Goal: Navigation & Orientation: Find specific page/section

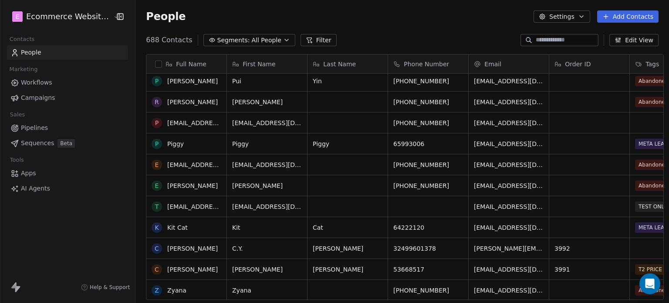
scroll to position [218, 0]
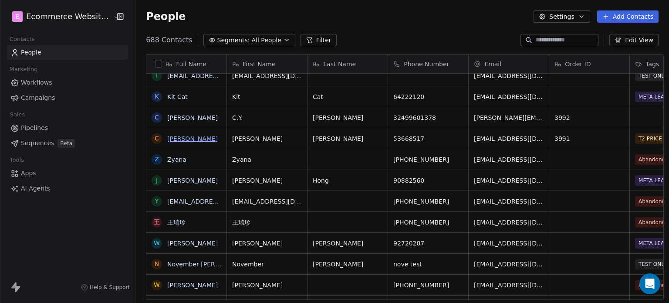
click at [179, 135] on link "[PERSON_NAME]" at bounding box center [192, 138] width 51 height 7
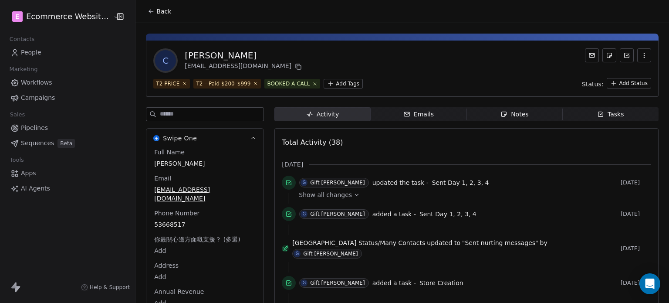
click at [390, 108] on span "Emails Emails" at bounding box center [419, 114] width 96 height 14
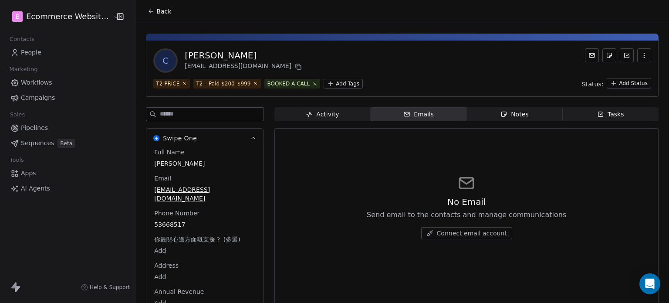
click at [500, 110] on div "Notes" at bounding box center [514, 114] width 28 height 9
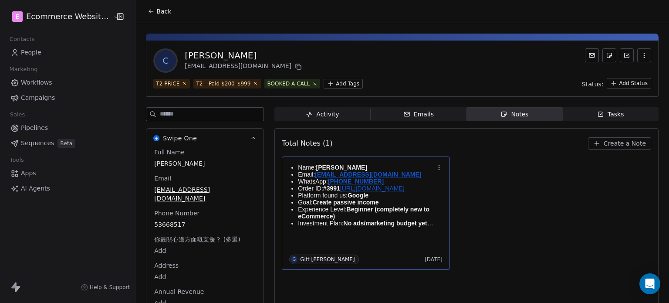
click at [400, 192] on p "Order ID: #3991 https://ecommercewebsitesbuilder.com/wp-admin/admin.php?page=wc…" at bounding box center [366, 188] width 136 height 7
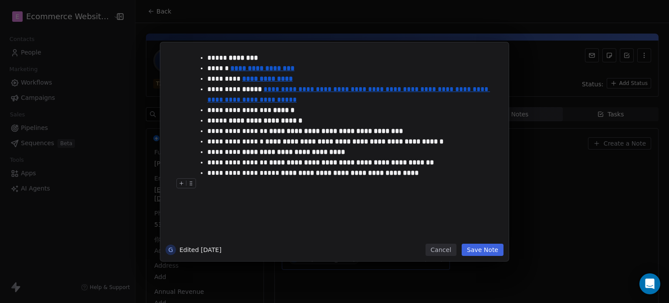
click at [486, 252] on button "Save Note" at bounding box center [483, 249] width 42 height 12
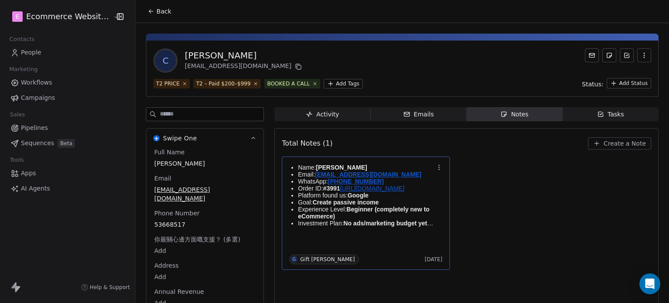
click at [148, 13] on icon at bounding box center [151, 11] width 7 height 7
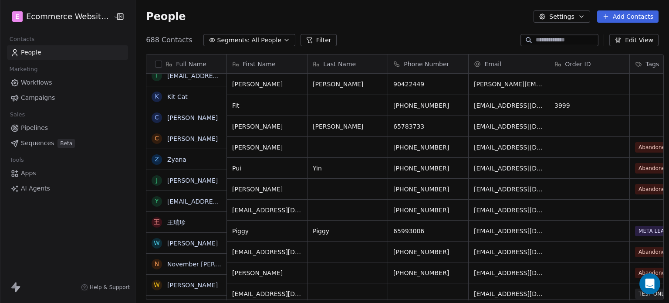
scroll to position [260, 532]
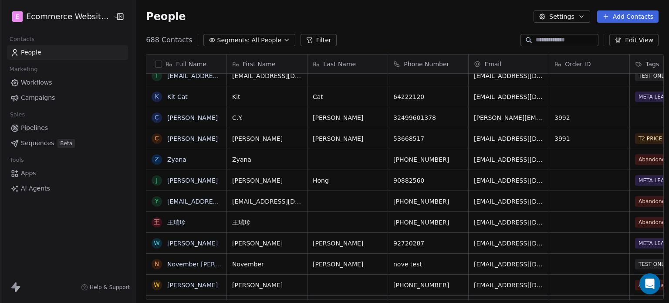
click at [230, 40] on span "Segments:" at bounding box center [233, 40] width 33 height 9
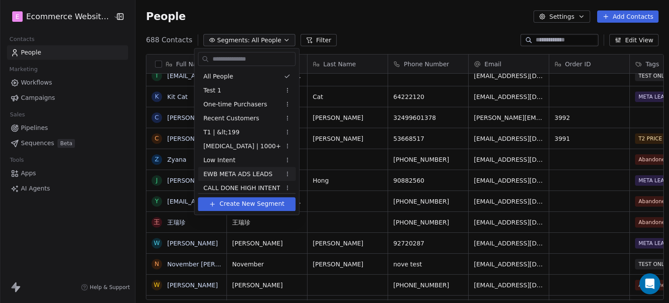
click at [232, 169] on div "EWB META ADS LEADS" at bounding box center [247, 174] width 98 height 14
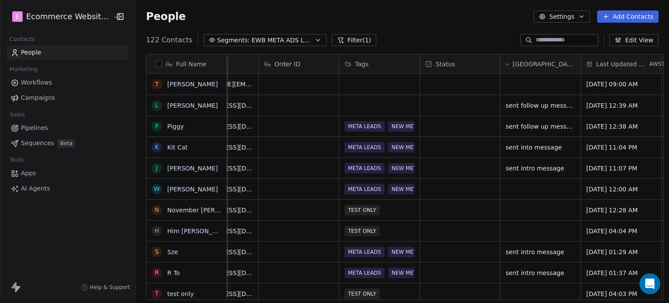
scroll to position [5, 0]
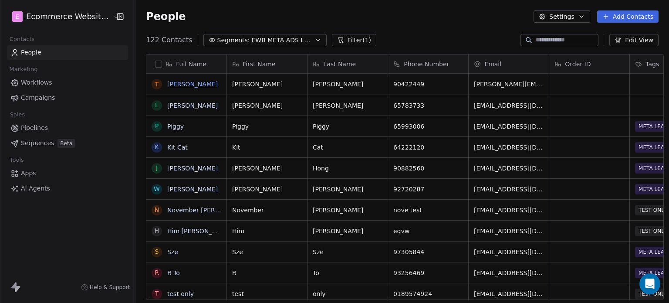
click at [176, 85] on link "[PERSON_NAME]" at bounding box center [192, 84] width 51 height 7
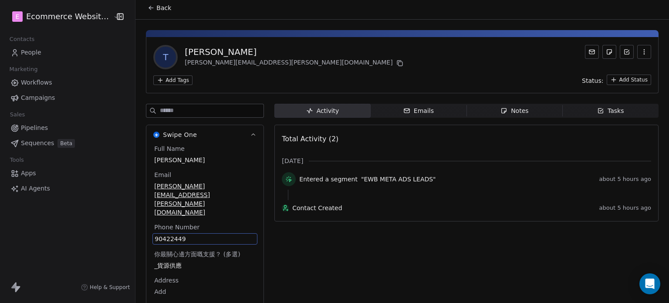
scroll to position [23, 0]
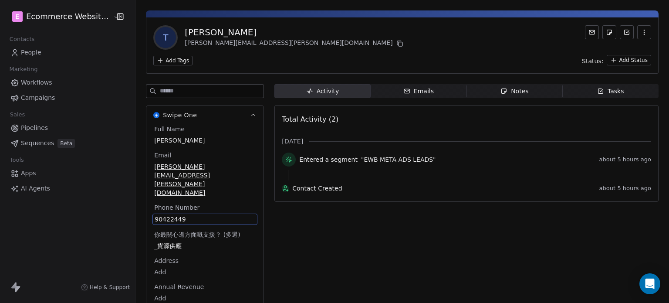
drag, startPoint x: 181, startPoint y: 210, endPoint x: 166, endPoint y: 206, distance: 16.2
click at [166, 206] on div "Full Name Tony Wong Email tony.yo.wong@gmail.com Phone Number 90422449 你最關心邊方面嘅…" at bounding box center [204, 223] width 105 height 196
drag, startPoint x: 186, startPoint y: 191, endPoint x: 149, endPoint y: 188, distance: 37.6
click at [152, 213] on div "90422449" at bounding box center [204, 218] width 105 height 11
click at [177, 215] on span "90422449" at bounding box center [205, 219] width 101 height 9
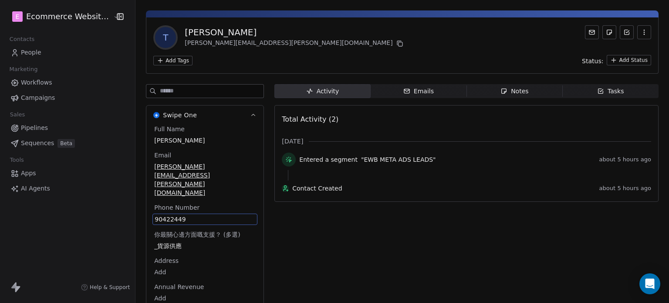
click at [177, 215] on span "90422449" at bounding box center [205, 219] width 101 height 9
drag, startPoint x: 183, startPoint y: 197, endPoint x: 142, endPoint y: 199, distance: 41.8
click at [142, 199] on html "E Ecommerce Website Builder Contacts People Marketing Workflows Campaigns Sales…" at bounding box center [334, 151] width 669 height 303
drag, startPoint x: 186, startPoint y: 198, endPoint x: 149, endPoint y: 195, distance: 36.8
click at [149, 195] on input "********" at bounding box center [196, 197] width 95 height 17
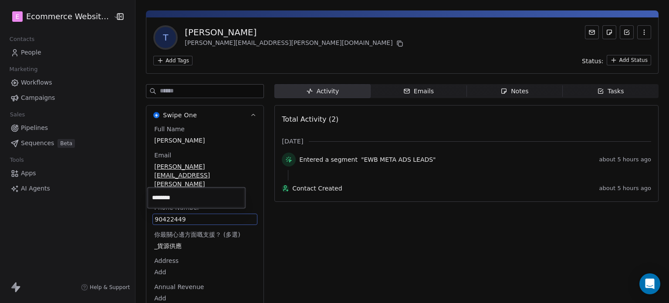
scroll to position [23, 0]
click at [434, 85] on html "E Ecommerce Website Builder Contacts People Marketing Workflows Campaigns Sales…" at bounding box center [334, 151] width 669 height 303
click at [434, 95] on span "Emails Emails" at bounding box center [419, 92] width 96 height 14
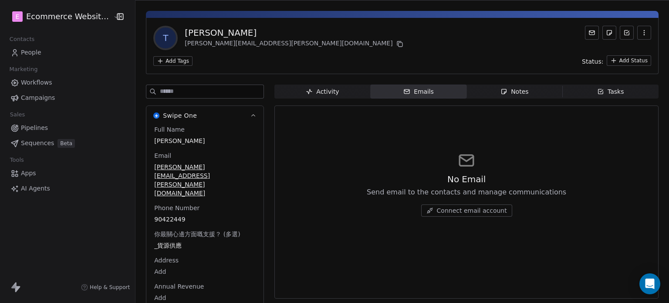
click at [508, 90] on div "Notes" at bounding box center [514, 91] width 28 height 9
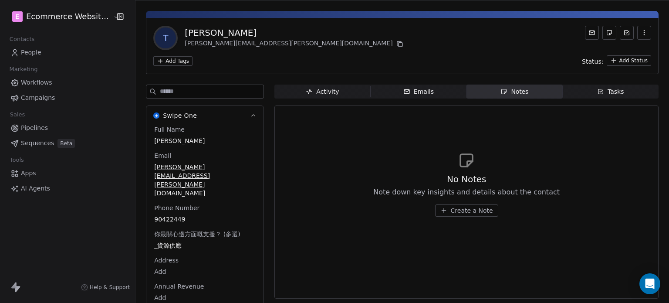
click at [328, 88] on div "Activity" at bounding box center [322, 91] width 33 height 9
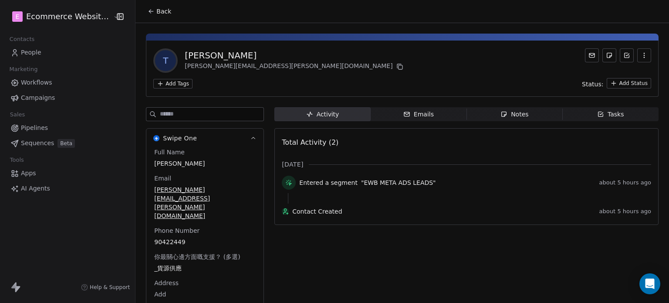
click at [148, 8] on icon at bounding box center [151, 11] width 7 height 7
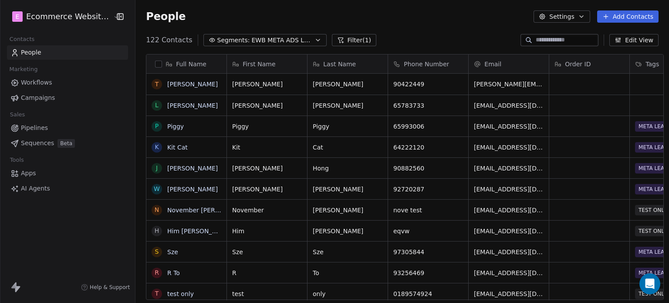
scroll to position [260, 532]
click at [172, 105] on link "[PERSON_NAME]" at bounding box center [192, 105] width 51 height 7
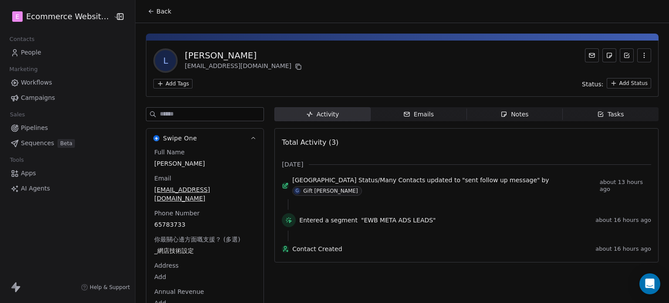
click at [597, 113] on icon "button" at bounding box center [600, 114] width 7 height 7
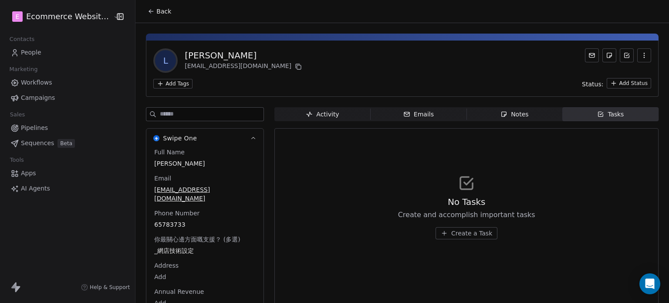
click at [534, 115] on span "Notes Notes" at bounding box center [515, 114] width 96 height 14
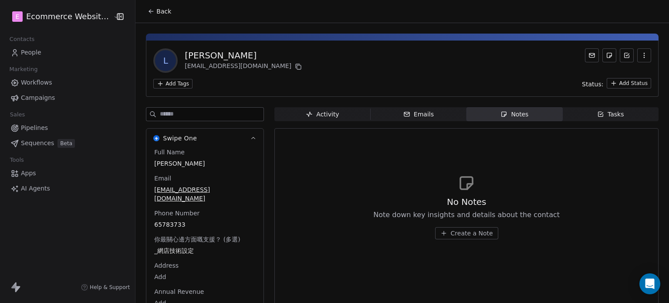
click at [426, 119] on span "Emails Emails" at bounding box center [419, 114] width 96 height 14
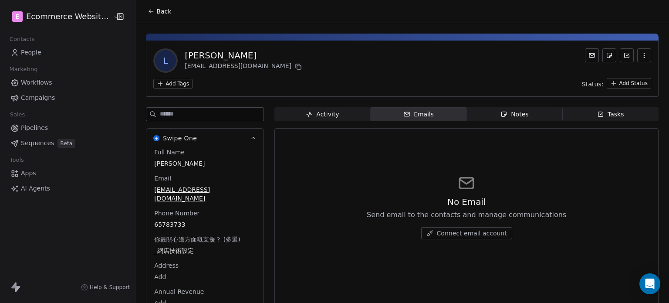
click at [322, 118] on div "Activity" at bounding box center [322, 114] width 33 height 9
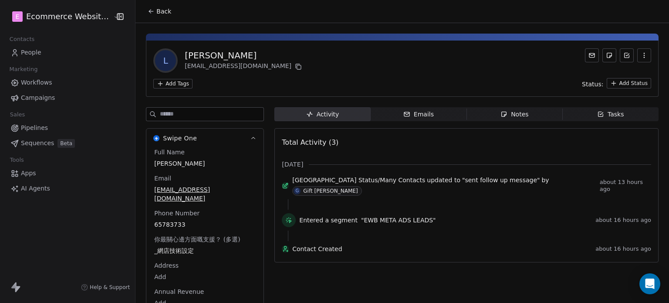
click at [148, 9] on icon at bounding box center [151, 11] width 7 height 7
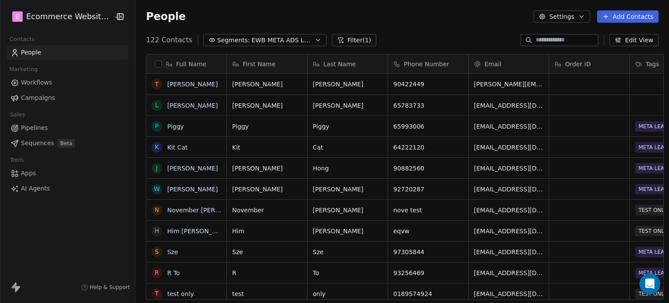
scroll to position [260, 532]
click at [168, 123] on link "Piggy" at bounding box center [175, 126] width 17 height 7
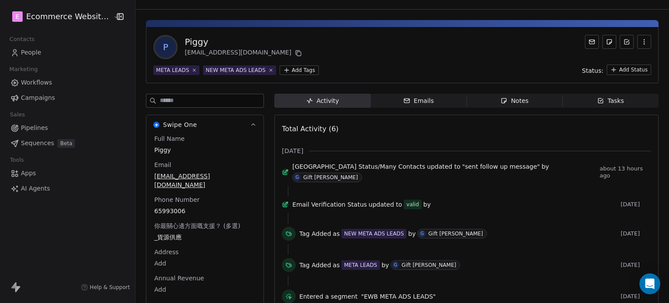
scroll to position [9, 0]
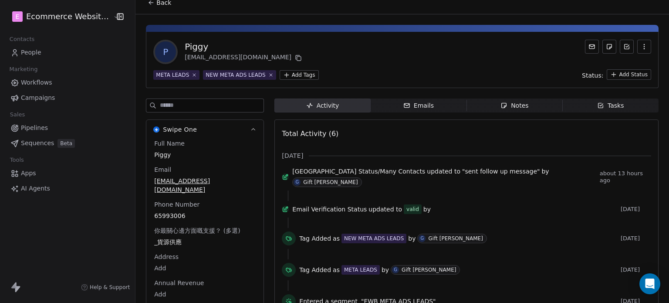
click at [404, 107] on icon "button" at bounding box center [406, 105] width 5 height 4
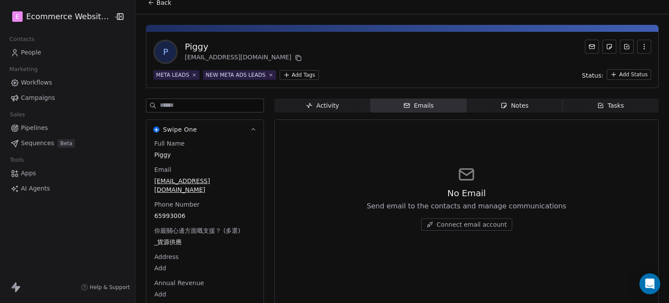
click at [500, 102] on icon "button" at bounding box center [503, 105] width 7 height 7
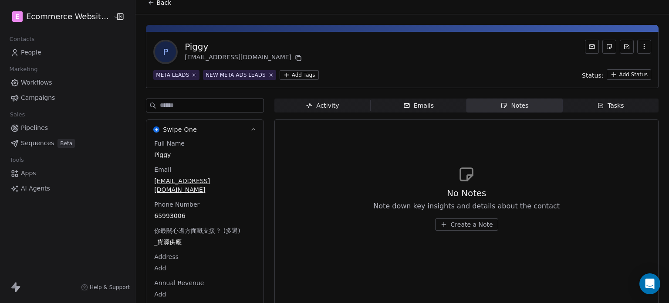
click at [322, 101] on div "Activity" at bounding box center [322, 105] width 33 height 9
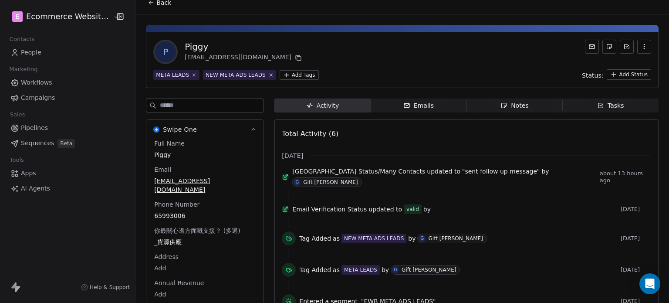
click at [578, 110] on span "Tasks Tasks" at bounding box center [611, 105] width 96 height 14
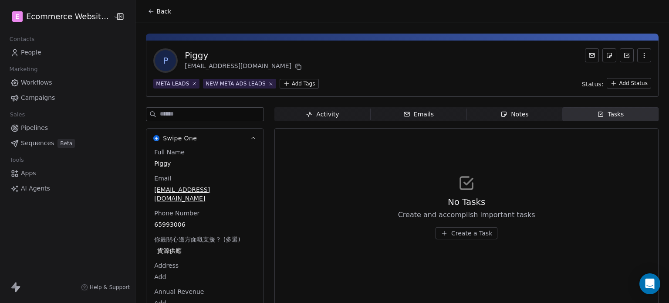
click at [500, 111] on icon "button" at bounding box center [503, 114] width 7 height 7
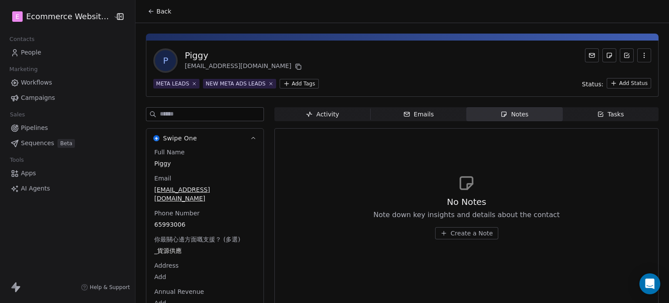
click at [413, 112] on div "Emails" at bounding box center [418, 114] width 30 height 9
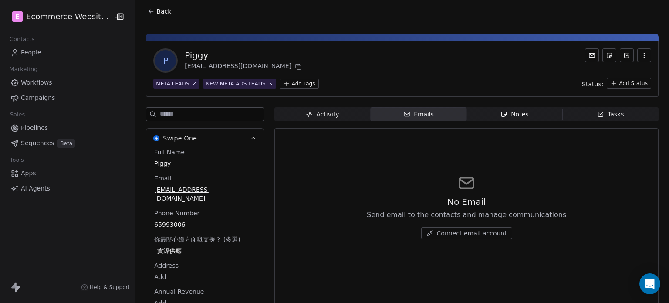
click at [580, 111] on span "Tasks Tasks" at bounding box center [611, 114] width 96 height 14
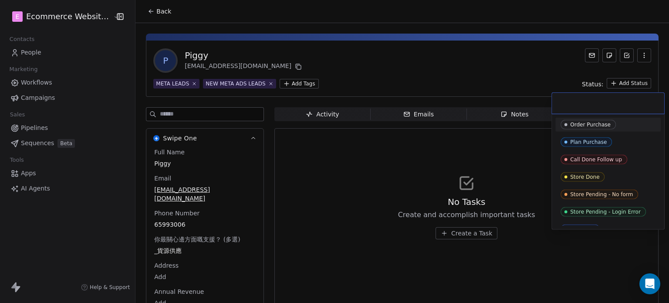
click at [619, 78] on html "E Ecommerce Website Builder Contacts People Marketing Workflows Campaigns Sales…" at bounding box center [334, 151] width 669 height 303
click at [388, 166] on html "E Ecommerce Website Builder Contacts People Marketing Workflows Campaigns Sales…" at bounding box center [334, 151] width 669 height 303
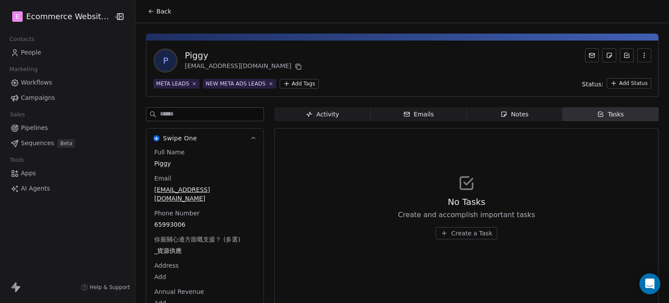
click at [329, 117] on div "Activity" at bounding box center [322, 114] width 33 height 9
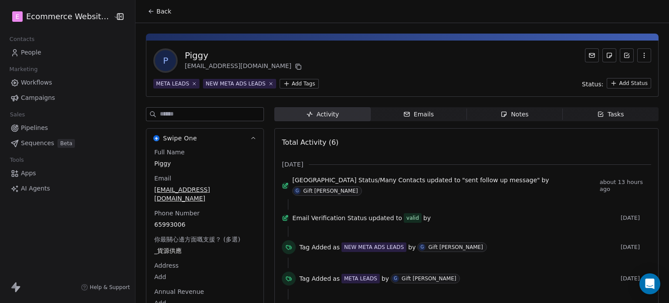
click at [148, 9] on icon at bounding box center [151, 11] width 7 height 7
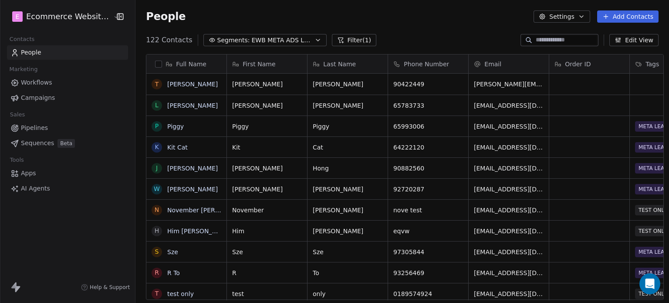
scroll to position [260, 532]
click at [170, 85] on link "[PERSON_NAME]" at bounding box center [192, 84] width 51 height 7
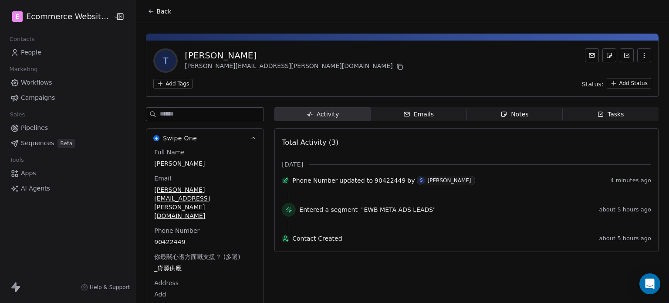
click at [148, 17] on button "Back" at bounding box center [159, 11] width 34 height 16
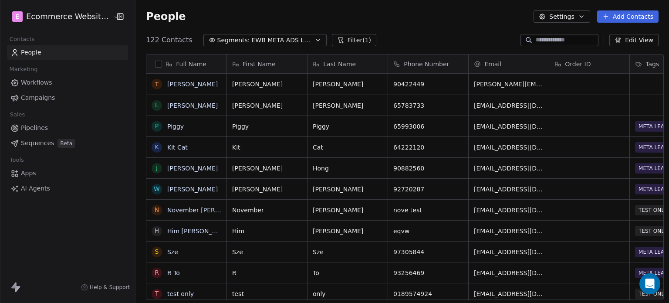
scroll to position [260, 532]
click at [167, 106] on link "[PERSON_NAME]" at bounding box center [192, 105] width 51 height 7
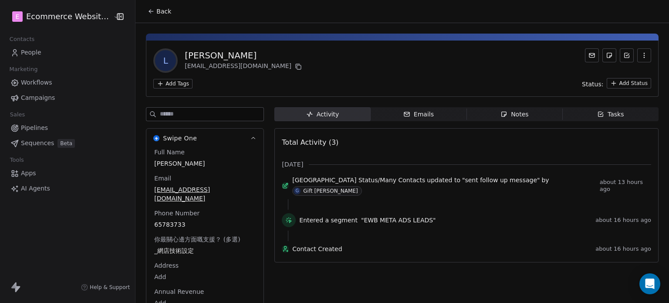
click at [146, 7] on button "Back" at bounding box center [159, 11] width 34 height 16
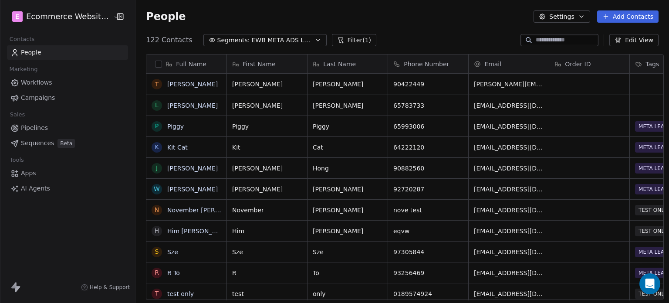
scroll to position [260, 532]
click at [181, 81] on link "[PERSON_NAME]" at bounding box center [192, 84] width 51 height 7
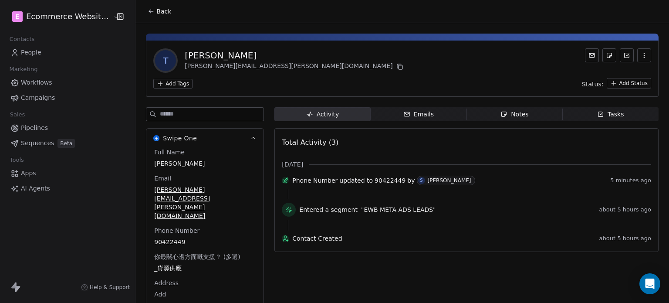
click at [583, 109] on span "Tasks Tasks" at bounding box center [611, 114] width 96 height 14
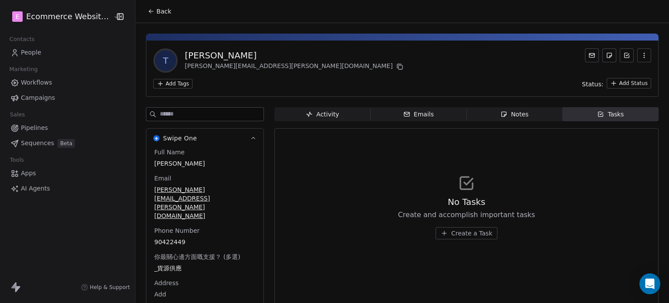
click at [148, 12] on icon at bounding box center [151, 11] width 7 height 7
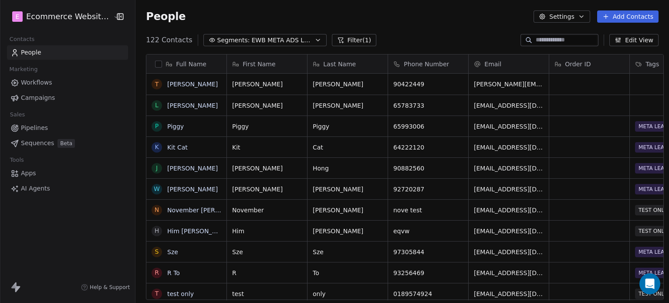
scroll to position [260, 532]
click at [176, 169] on link "[PERSON_NAME]" at bounding box center [192, 168] width 51 height 7
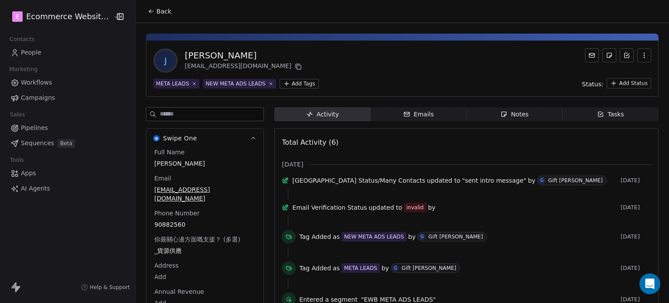
click at [148, 8] on icon at bounding box center [151, 11] width 7 height 7
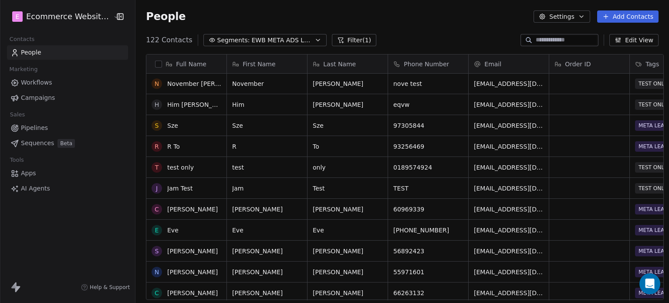
scroll to position [143, 0]
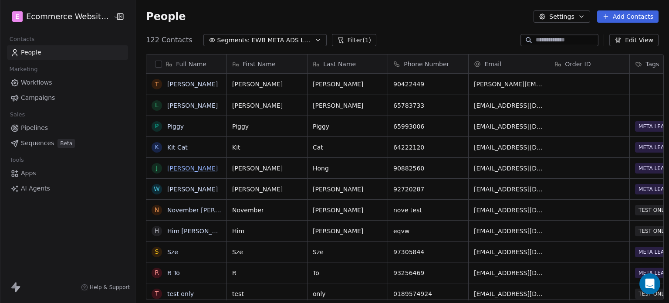
click at [183, 167] on link "[PERSON_NAME]" at bounding box center [192, 168] width 51 height 7
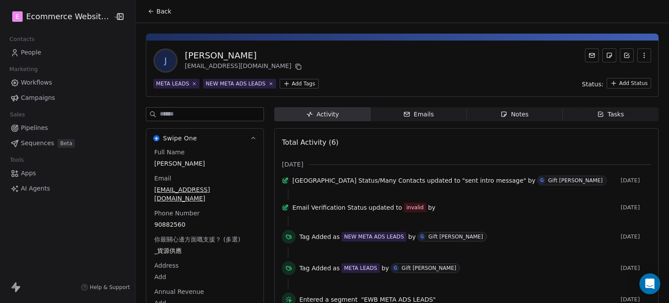
click at [148, 14] on icon at bounding box center [151, 11] width 7 height 7
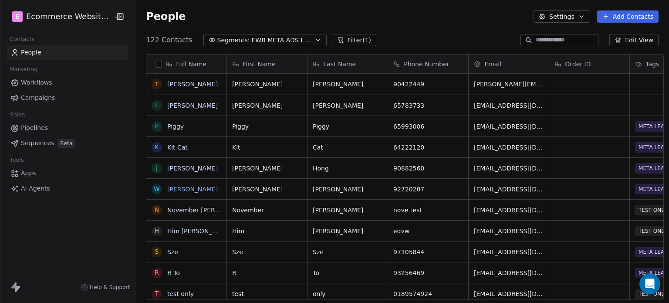
click at [182, 192] on link "[PERSON_NAME]" at bounding box center [192, 189] width 51 height 7
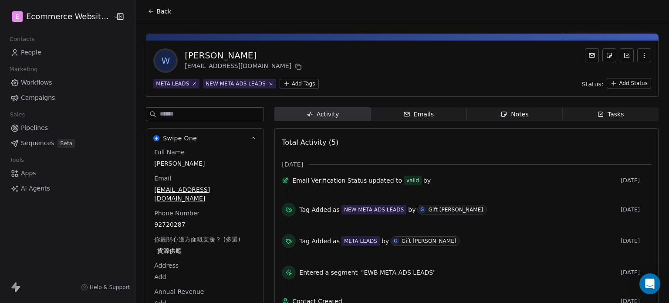
click at [148, 9] on icon at bounding box center [151, 11] width 7 height 7
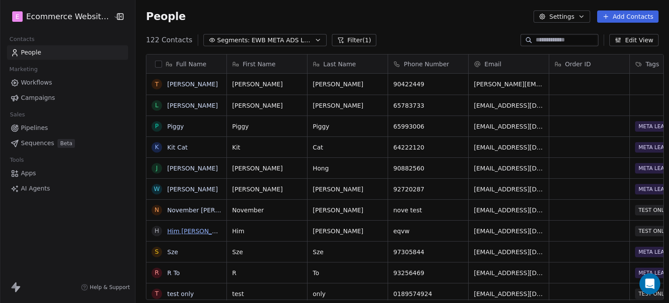
click at [172, 230] on link "Him Lam" at bounding box center [199, 230] width 65 height 7
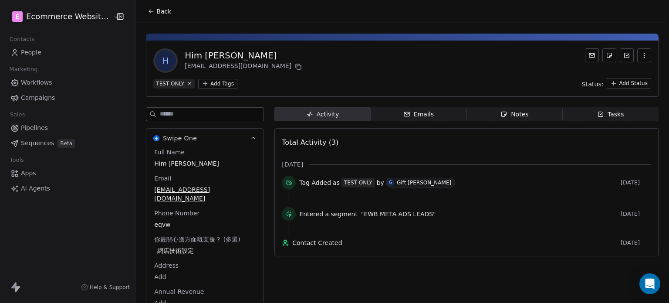
click at [148, 10] on icon at bounding box center [151, 11] width 7 height 7
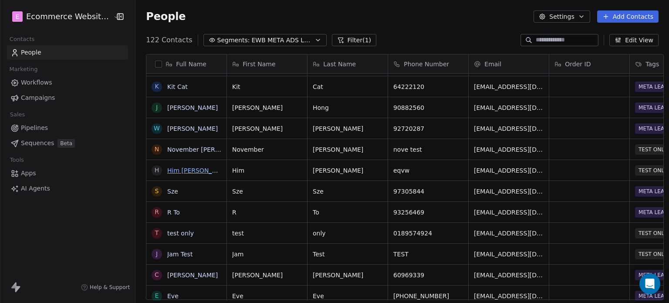
click at [168, 171] on link "Him Lam" at bounding box center [199, 170] width 65 height 7
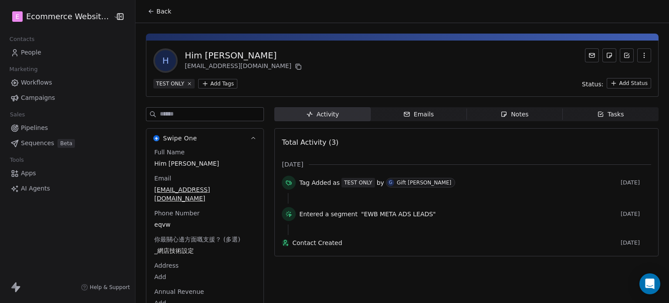
click at [148, 9] on icon at bounding box center [151, 11] width 7 height 7
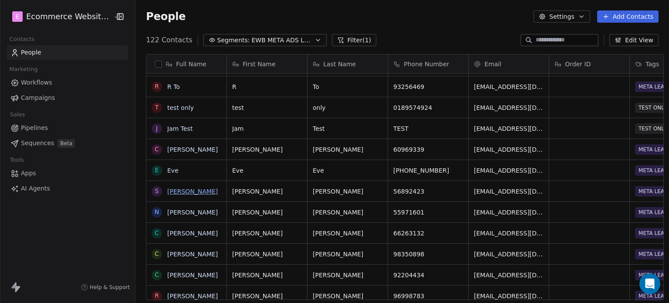
click at [177, 192] on link "Sharon Tam" at bounding box center [192, 191] width 51 height 7
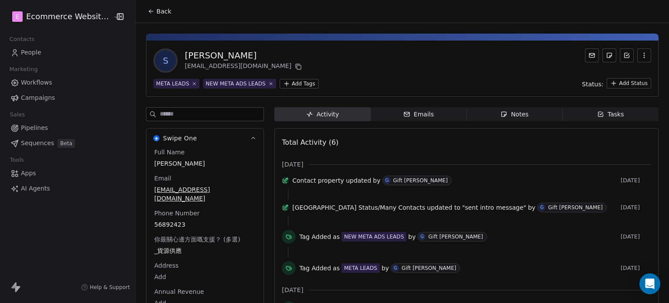
click at [149, 11] on icon at bounding box center [151, 11] width 4 height 0
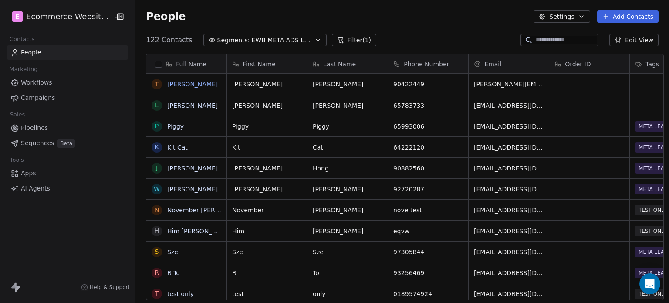
click at [183, 85] on link "[PERSON_NAME]" at bounding box center [192, 84] width 51 height 7
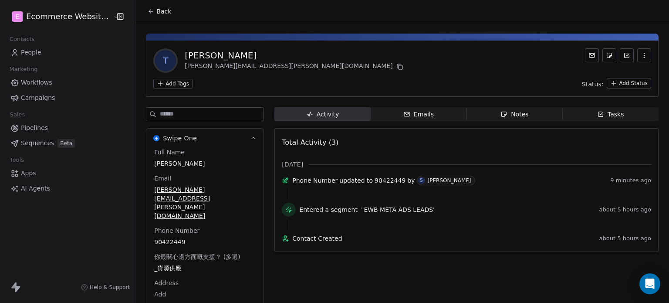
click at [148, 14] on icon at bounding box center [151, 11] width 7 height 7
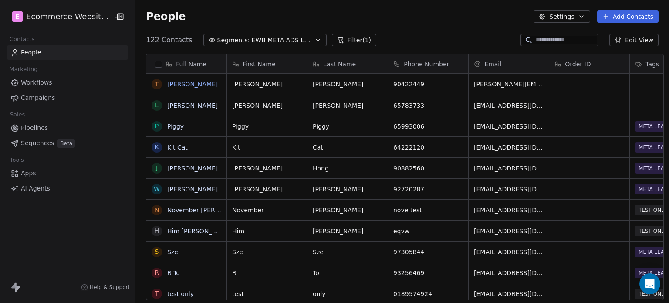
click at [187, 81] on link "[PERSON_NAME]" at bounding box center [192, 84] width 51 height 7
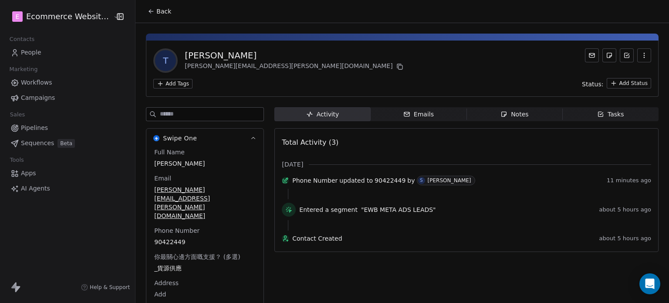
click at [468, 113] on span "Notes Notes" at bounding box center [515, 114] width 96 height 14
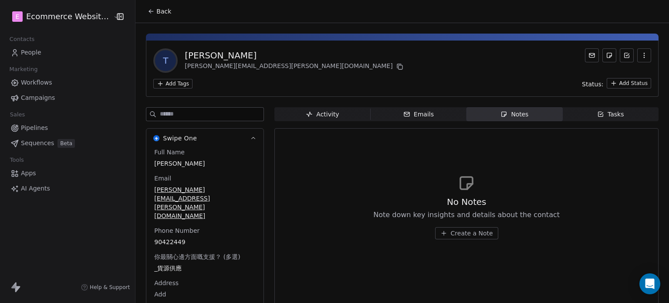
click at [577, 111] on span "Tasks Tasks" at bounding box center [611, 114] width 96 height 14
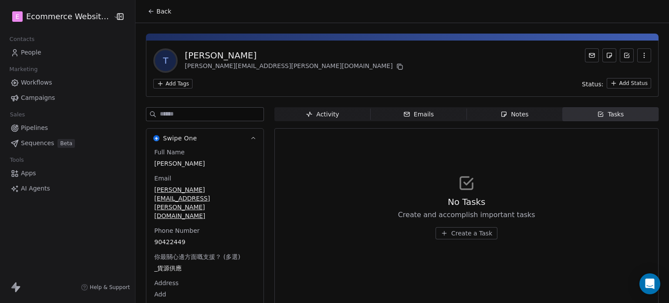
click at [171, 84] on html "E Ecommerce Website Builder Contacts People Marketing Workflows Campaigns Sales…" at bounding box center [334, 151] width 669 height 303
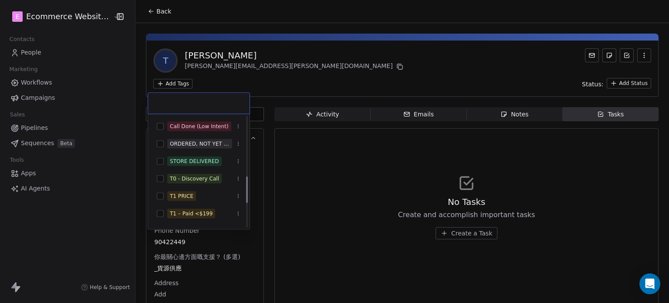
scroll to position [218, 0]
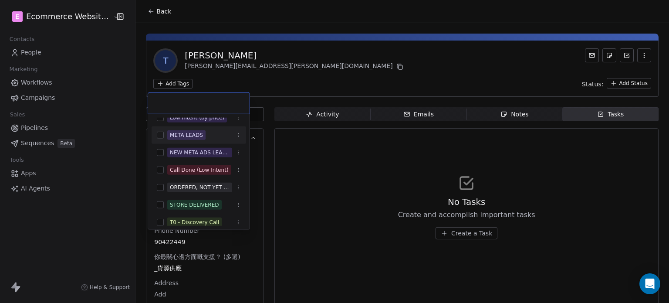
click at [210, 135] on div "META LEADS" at bounding box center [204, 135] width 74 height 10
click at [364, 161] on html "E Ecommerce Website Builder Contacts People Marketing Workflows Campaigns Sales…" at bounding box center [334, 151] width 669 height 303
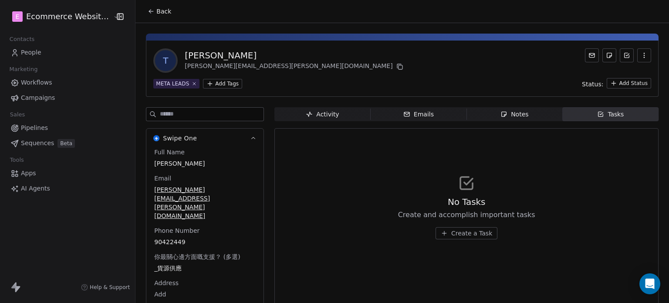
click at [148, 14] on icon at bounding box center [151, 11] width 7 height 7
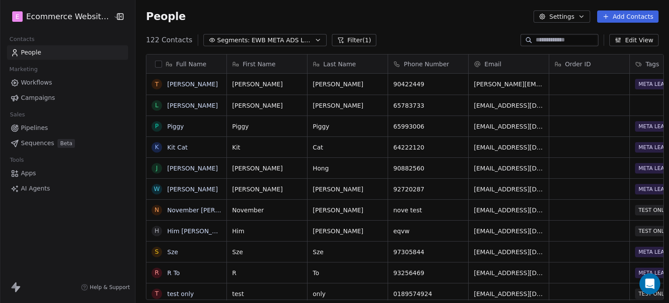
scroll to position [260, 532]
click at [181, 104] on link "[PERSON_NAME]" at bounding box center [192, 105] width 51 height 7
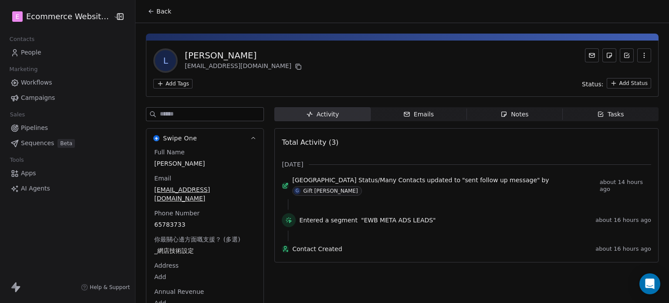
click at [366, 181] on span "[GEOGRAPHIC_DATA] Status/Many Contacts" at bounding box center [358, 180] width 133 height 9
click at [284, 183] on icon at bounding box center [285, 184] width 3 height 3
click at [303, 181] on span "[GEOGRAPHIC_DATA] Status/Many Contacts" at bounding box center [358, 180] width 133 height 9
click at [409, 111] on div "Emails" at bounding box center [418, 114] width 30 height 9
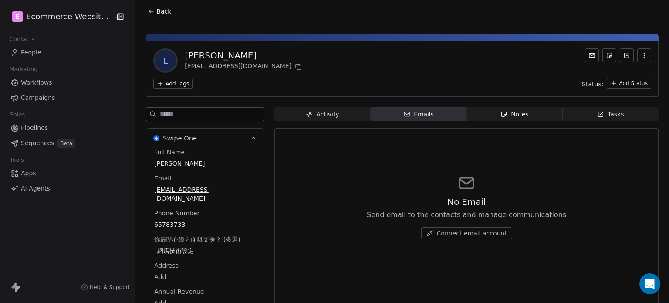
click at [306, 110] on div "Activity" at bounding box center [322, 114] width 33 height 9
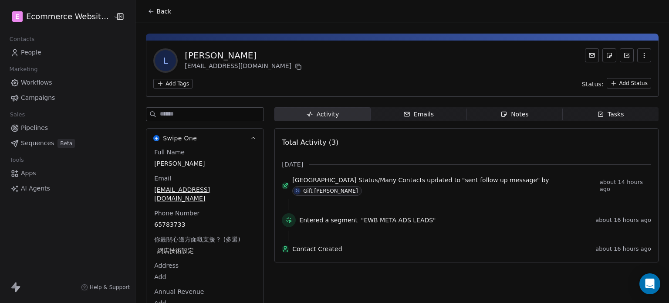
click at [148, 13] on icon at bounding box center [151, 11] width 7 height 7
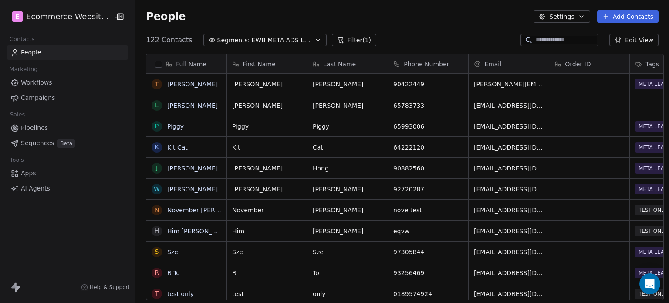
scroll to position [260, 532]
click at [176, 125] on link "Piggy" at bounding box center [175, 126] width 17 height 7
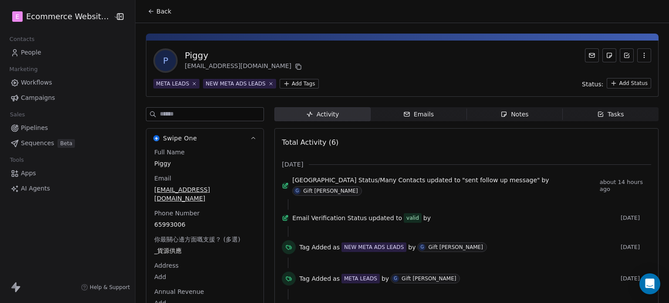
click at [148, 12] on icon at bounding box center [151, 11] width 7 height 7
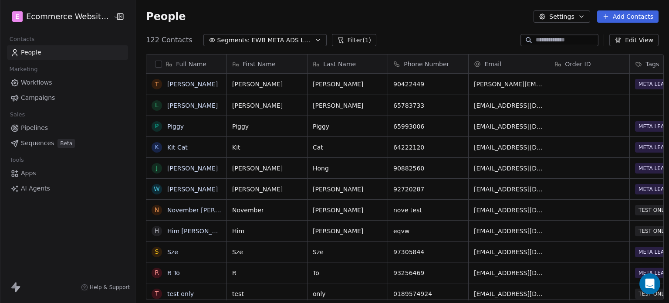
scroll to position [260, 532]
click at [186, 105] on link "[PERSON_NAME]" at bounding box center [192, 105] width 51 height 7
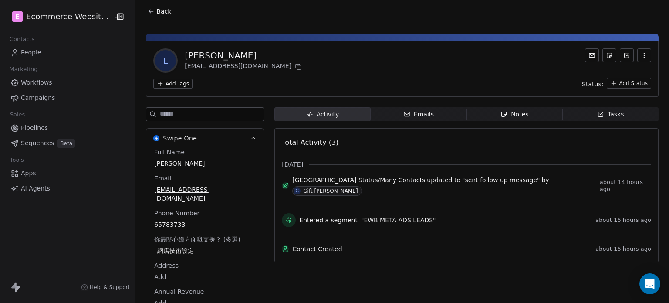
click at [175, 85] on html "E Ecommerce Website Builder Contacts People Marketing Workflows Campaigns Sales…" at bounding box center [334, 151] width 669 height 303
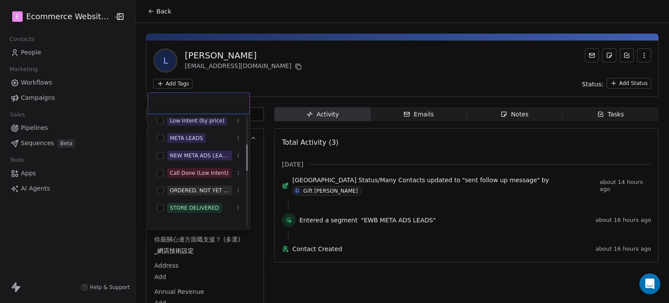
scroll to position [218, 0]
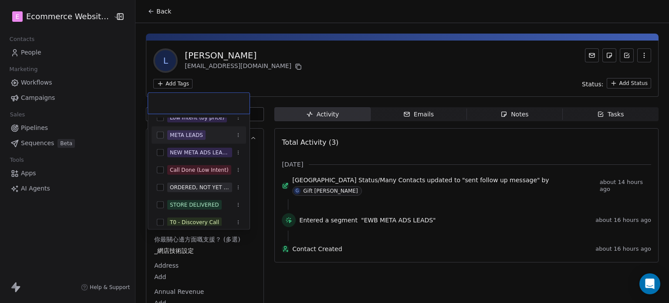
click at [162, 135] on button "Suggestions" at bounding box center [160, 135] width 7 height 7
click at [162, 150] on button "Suggestions" at bounding box center [160, 152] width 7 height 7
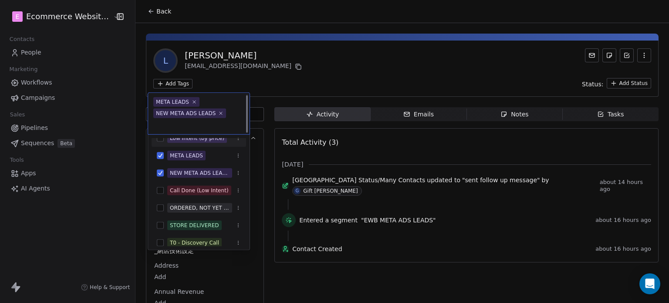
click at [270, 75] on html "E Ecommerce Website Builder Contacts People Marketing Workflows Campaigns Sales…" at bounding box center [334, 151] width 669 height 303
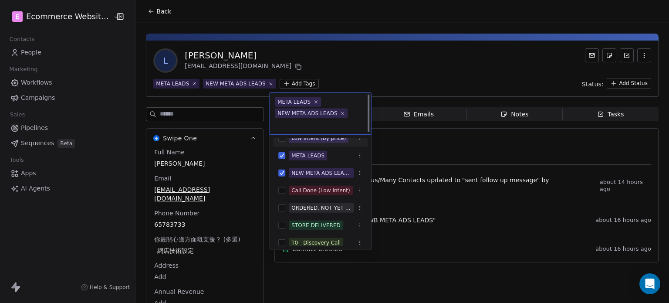
scroll to position [1, 0]
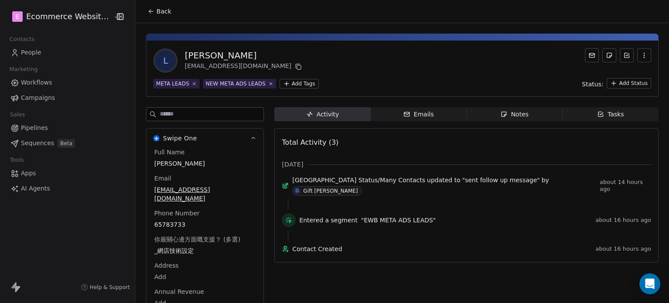
click at [149, 10] on icon at bounding box center [150, 11] width 2 height 2
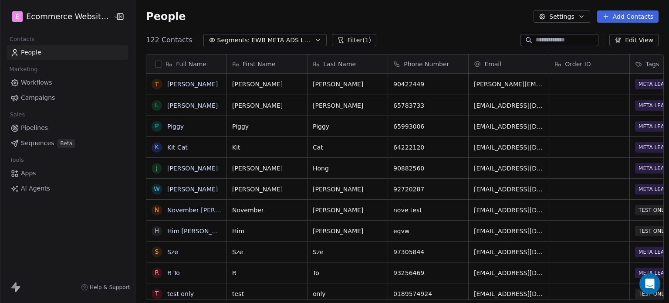
scroll to position [260, 532]
click at [178, 84] on link "[PERSON_NAME]" at bounding box center [192, 84] width 51 height 7
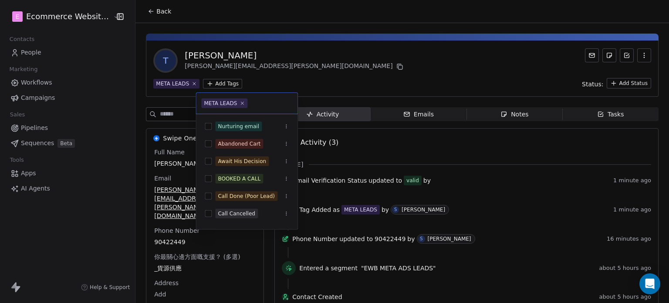
click at [212, 82] on html "E Ecommerce Website Builder Contacts People Marketing Workflows Campaigns Sales…" at bounding box center [334, 151] width 669 height 303
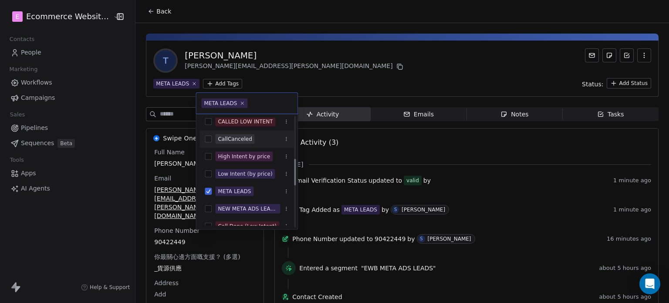
scroll to position [174, 0]
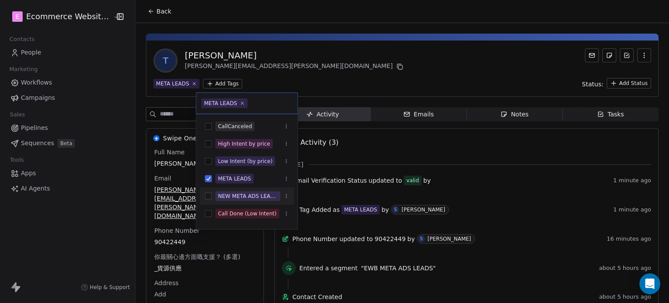
click at [207, 196] on button "Suggestions" at bounding box center [208, 196] width 7 height 7
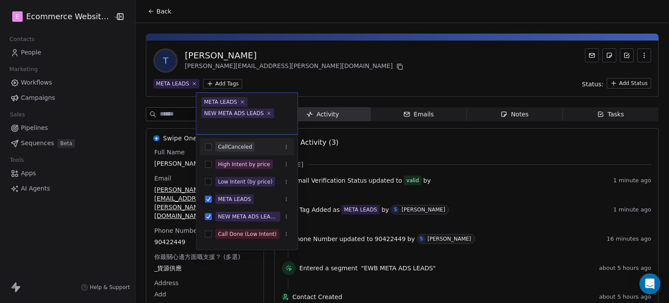
scroll to position [1, 0]
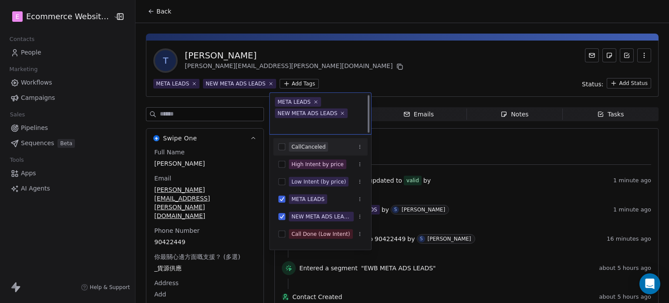
click at [338, 76] on html "E Ecommerce Website Builder Contacts People Marketing Workflows Campaigns Sales…" at bounding box center [334, 151] width 669 height 303
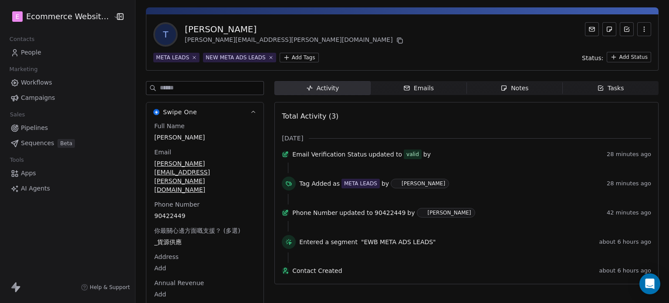
scroll to position [0, 0]
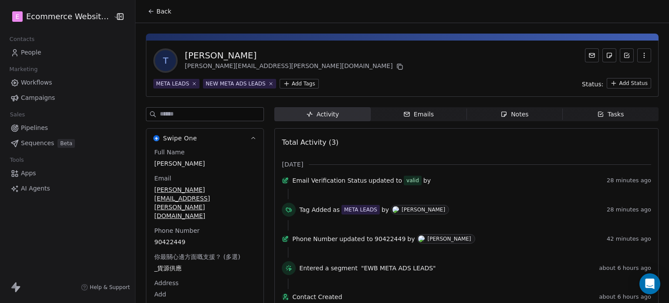
click at [150, 8] on button "Back" at bounding box center [159, 11] width 34 height 16
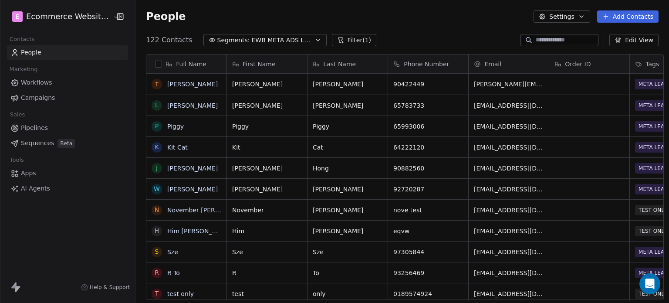
scroll to position [260, 532]
click at [224, 41] on span "Segments:" at bounding box center [233, 40] width 33 height 9
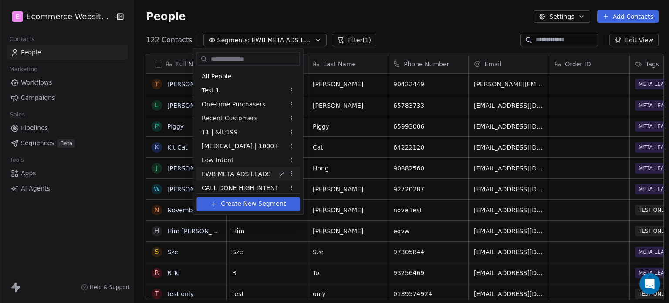
click at [51, 132] on html "E Ecommerce Website Builder Contacts People Marketing Workflows Campaigns Sales…" at bounding box center [334, 151] width 669 height 303
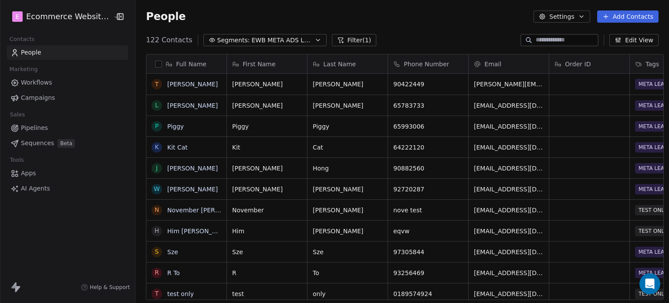
click at [45, 125] on span "Pipelines" at bounding box center [34, 127] width 27 height 9
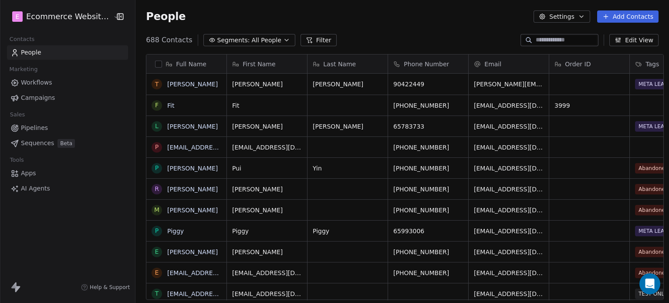
scroll to position [260, 532]
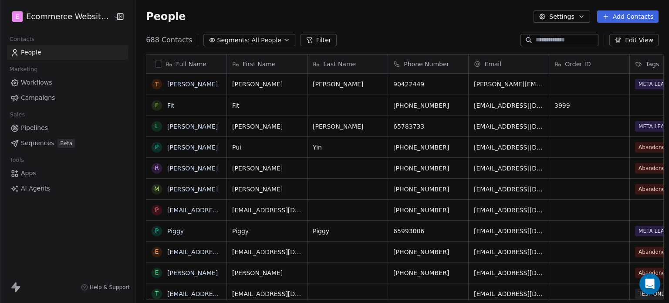
scroll to position [260, 532]
click at [167, 146] on link "[PERSON_NAME]" at bounding box center [192, 147] width 51 height 7
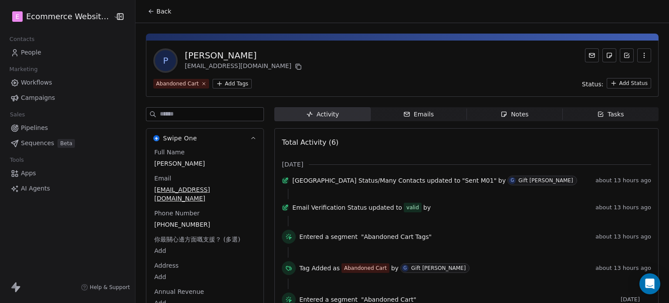
click at [434, 115] on span "Emails Emails" at bounding box center [419, 114] width 96 height 14
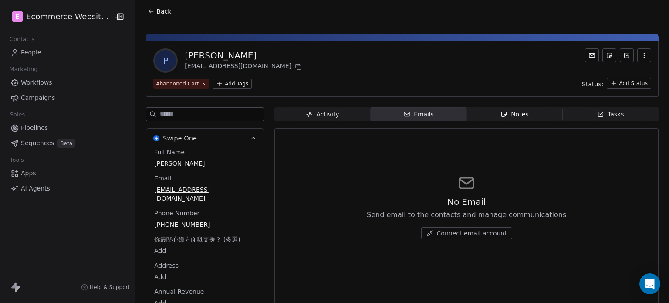
click at [488, 115] on span "Notes Notes" at bounding box center [515, 114] width 96 height 14
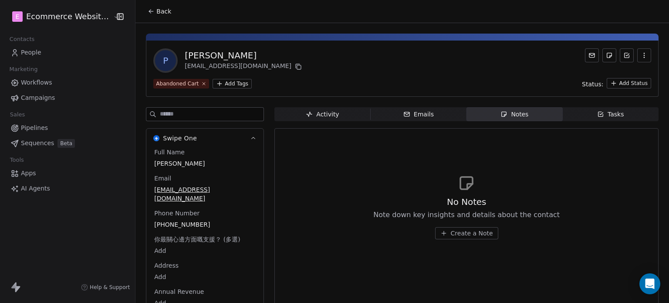
click at [325, 110] on div "Activity" at bounding box center [322, 114] width 33 height 9
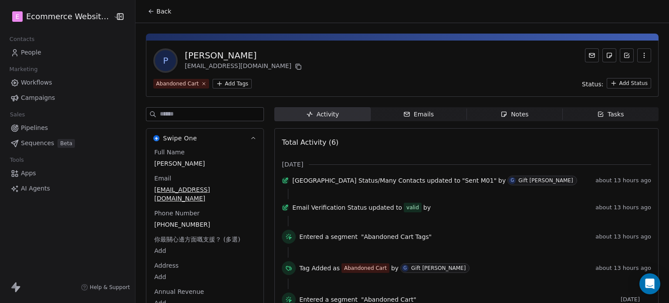
click at [597, 111] on icon "button" at bounding box center [600, 114] width 7 height 7
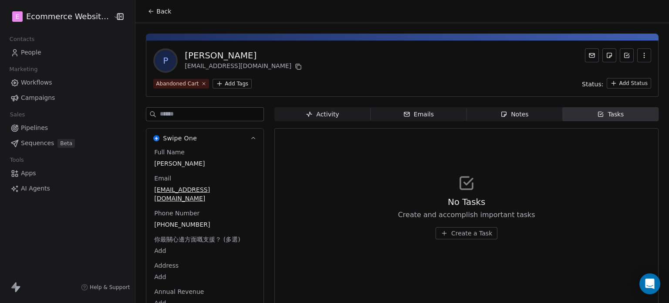
click at [464, 230] on span "Create a Task" at bounding box center [471, 233] width 41 height 9
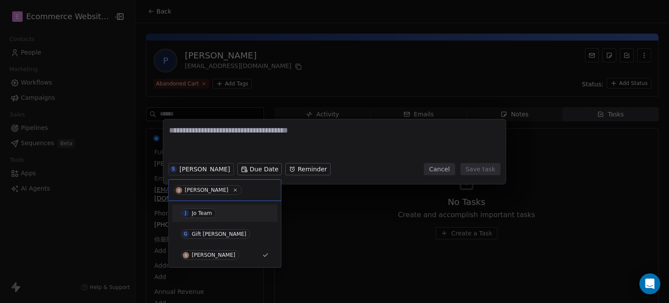
click at [195, 211] on div "Jo Team" at bounding box center [202, 213] width 20 height 6
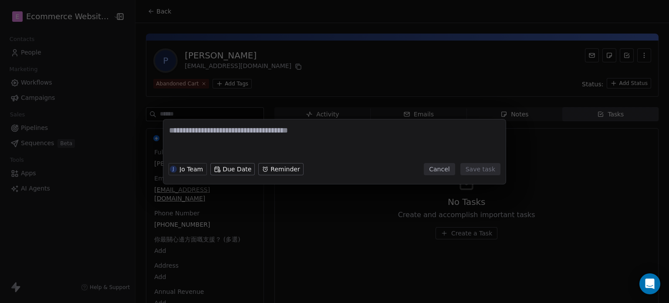
click at [213, 126] on textarea at bounding box center [334, 142] width 331 height 34
type textarea "**********"
click at [247, 132] on textarea "**********" at bounding box center [334, 142] width 331 height 34
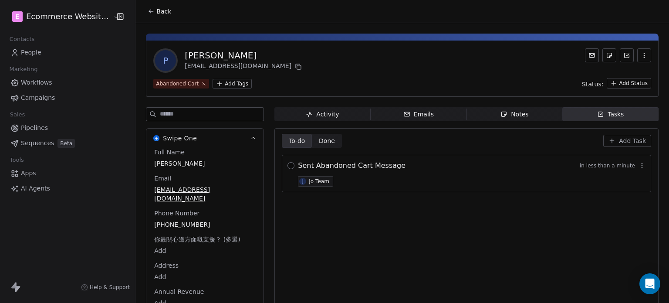
click at [287, 163] on button "button" at bounding box center [290, 165] width 7 height 7
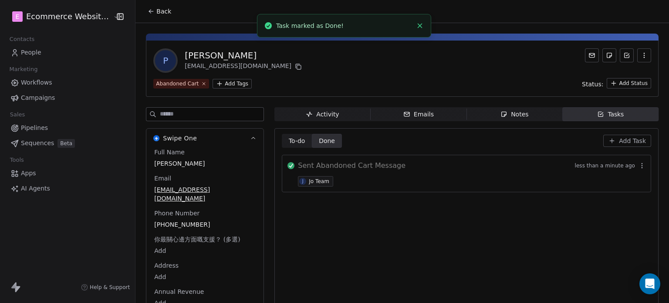
click at [148, 8] on icon at bounding box center [151, 11] width 7 height 7
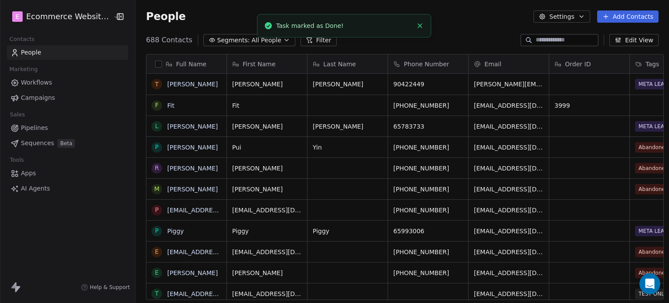
scroll to position [260, 532]
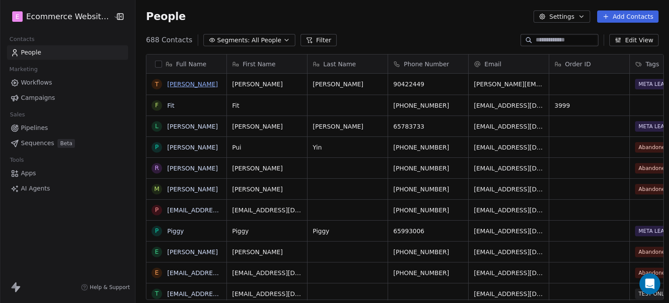
click at [187, 85] on link "[PERSON_NAME]" at bounding box center [192, 84] width 51 height 7
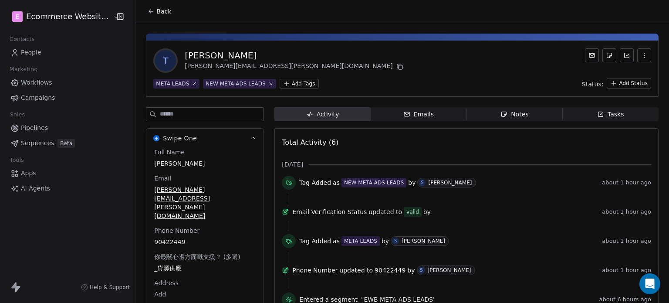
click at [582, 114] on span "Tasks Tasks" at bounding box center [611, 114] width 96 height 14
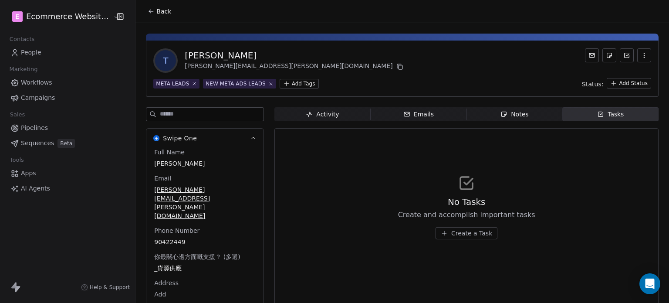
click at [148, 8] on icon at bounding box center [151, 11] width 7 height 7
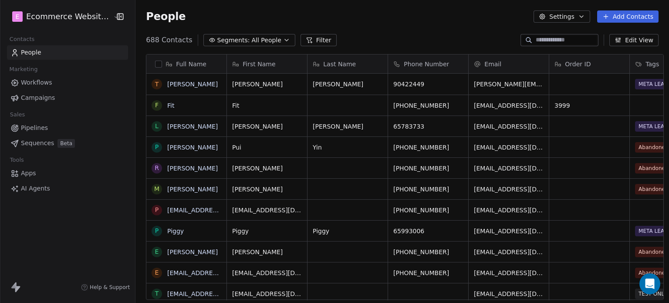
scroll to position [260, 532]
click at [167, 105] on link "Fit" at bounding box center [170, 105] width 7 height 7
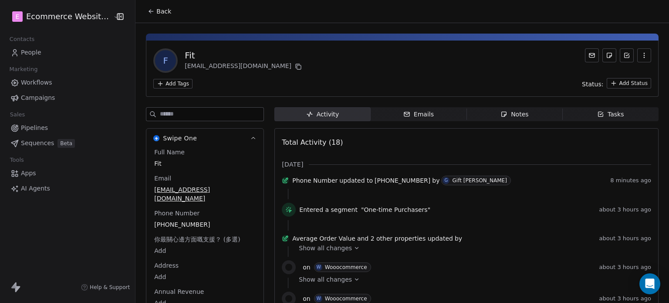
click at [147, 7] on button "Back" at bounding box center [159, 11] width 34 height 16
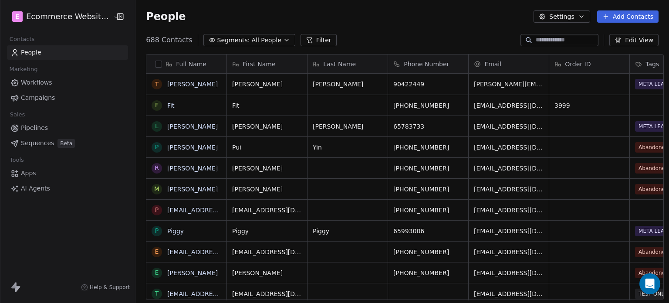
scroll to position [260, 532]
click at [188, 83] on link "[PERSON_NAME]" at bounding box center [192, 84] width 51 height 7
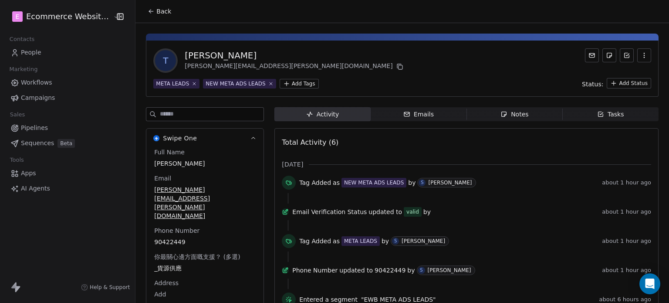
click at [148, 9] on icon at bounding box center [151, 11] width 7 height 7
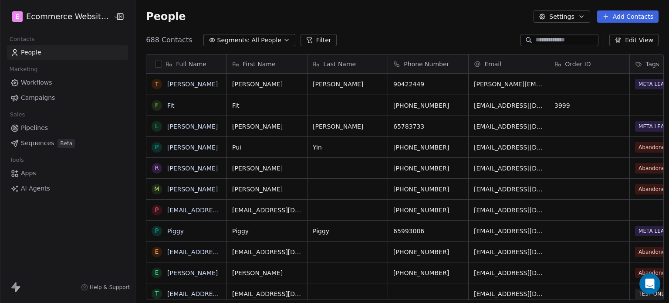
scroll to position [260, 532]
click at [35, 128] on span "Pipelines" at bounding box center [34, 127] width 27 height 9
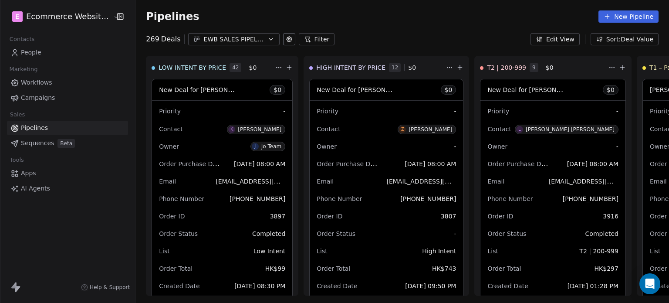
click at [252, 36] on div "EWB SALES PIPELINE 2025" at bounding box center [234, 39] width 60 height 9
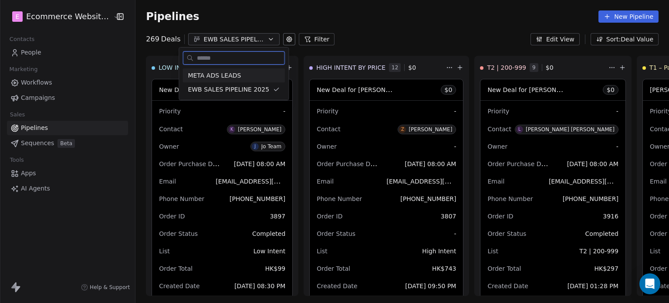
click at [228, 72] on span "META ADS LEADS" at bounding box center [214, 75] width 53 height 9
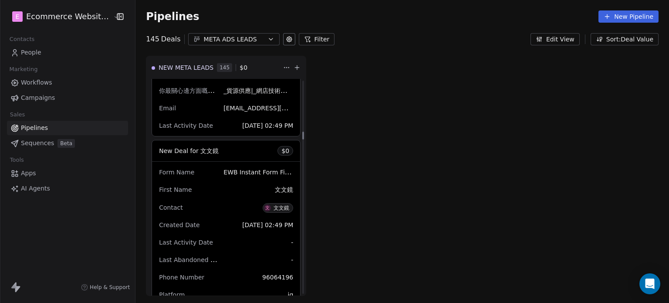
scroll to position [1393, 0]
click at [281, 69] on html "E Ecommerce Website Builder Contacts People Marketing Workflows Campaigns Sales…" at bounding box center [334, 151] width 669 height 303
click at [371, 67] on html "E Ecommerce Website Builder Contacts People Marketing Workflows Campaigns Sales…" at bounding box center [334, 151] width 669 height 303
click at [311, 42] on button "Filter" at bounding box center [317, 39] width 36 height 12
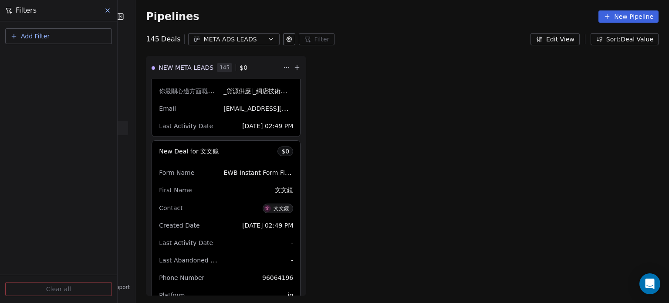
click at [287, 41] on icon at bounding box center [289, 39] width 5 height 5
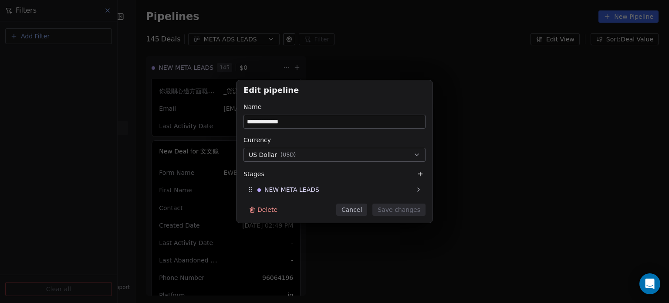
click at [353, 212] on button "Cancel" at bounding box center [351, 209] width 31 height 12
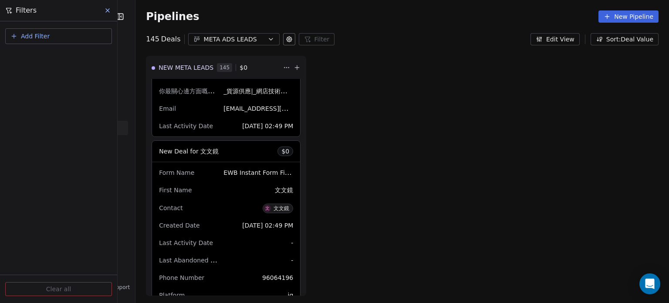
click at [117, 9] on div "Filters" at bounding box center [58, 10] width 117 height 21
click at [566, 39] on button "Edit View" at bounding box center [555, 39] width 49 height 12
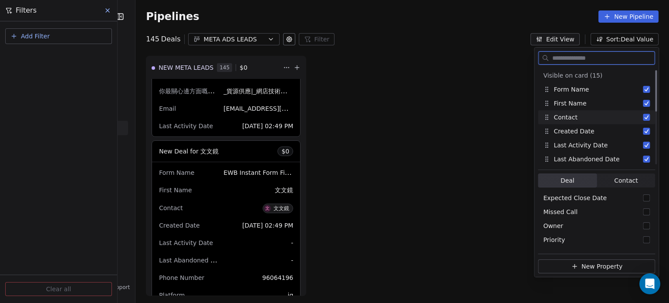
click at [564, 119] on div "Contact" at bounding box center [560, 117] width 34 height 9
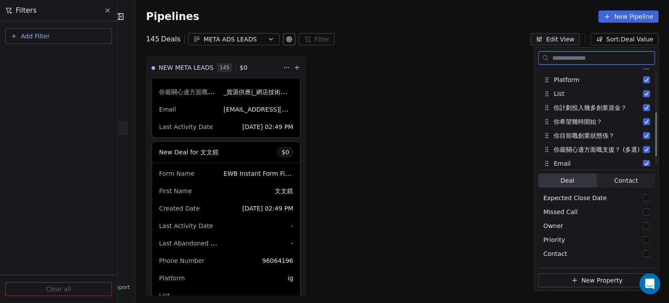
scroll to position [112, 0]
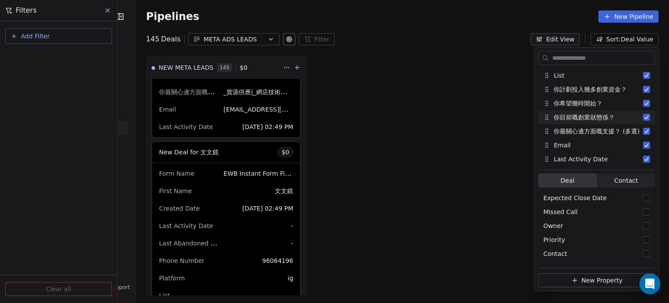
click at [434, 144] on div "NEW META LEADS 145 $ 0 New Deal for Stephen Lee $ 0 Form Name EWB Instant Form …" at bounding box center [402, 179] width 534 height 247
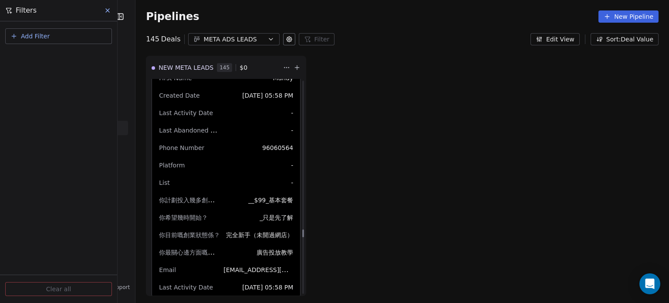
scroll to position [5789, 0]
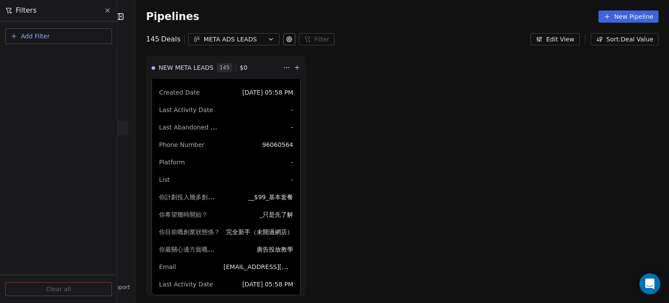
click at [105, 8] on icon at bounding box center [107, 10] width 7 height 7
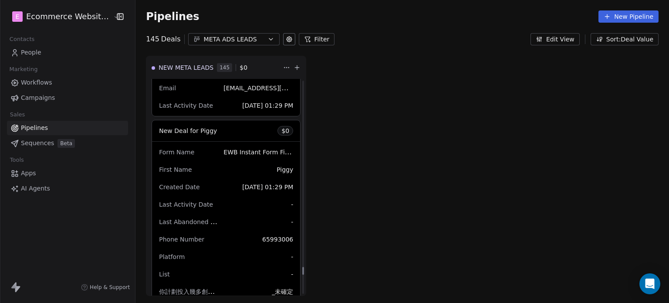
scroll to position [16892, 0]
click at [202, 127] on span "New Deal for Piggy" at bounding box center [188, 130] width 58 height 7
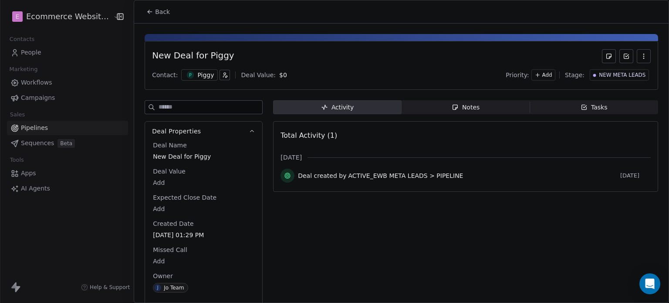
click at [457, 108] on div "Notes" at bounding box center [466, 107] width 28 height 9
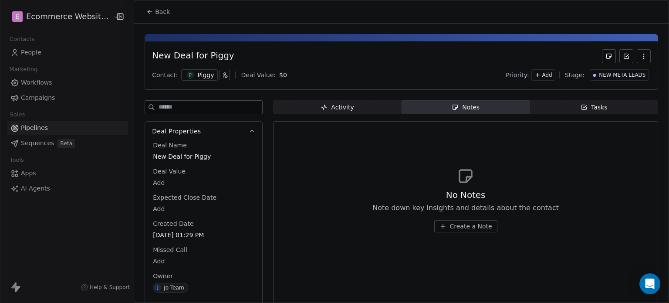
click at [536, 106] on span "Tasks Tasks" at bounding box center [594, 107] width 128 height 14
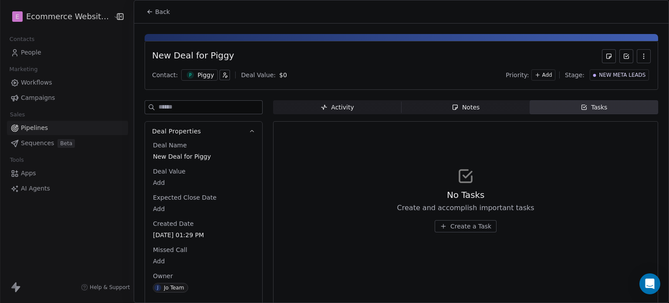
click at [301, 110] on span "Activity Activity" at bounding box center [337, 107] width 128 height 14
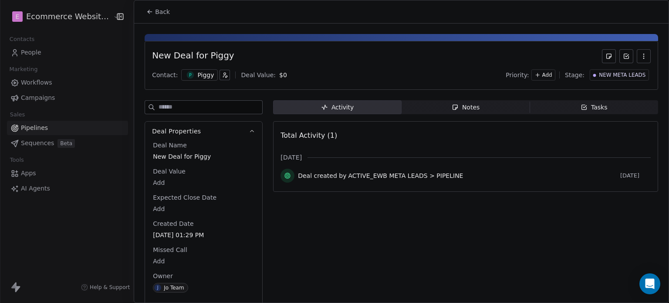
click at [448, 105] on span "Notes Notes" at bounding box center [466, 107] width 128 height 14
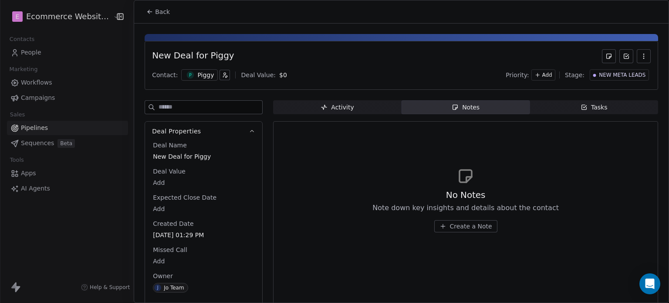
click at [594, 108] on div "Tasks" at bounding box center [594, 107] width 27 height 9
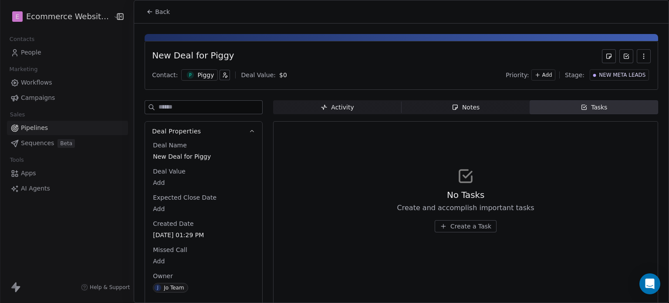
click at [362, 110] on span "Activity Activity" at bounding box center [337, 107] width 128 height 14
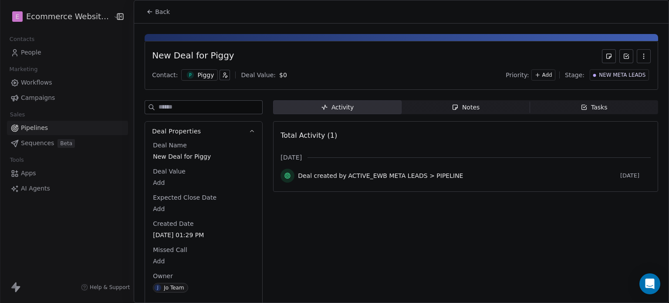
click at [452, 106] on icon "button" at bounding box center [455, 107] width 7 height 7
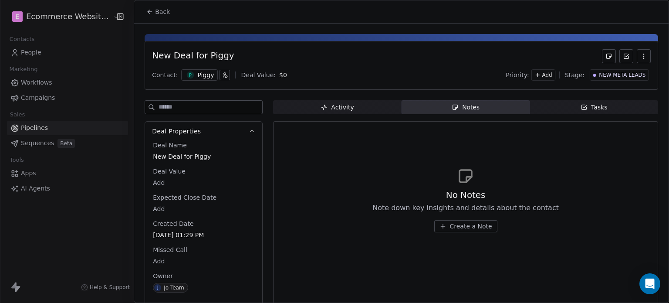
click at [348, 108] on div "Activity" at bounding box center [337, 107] width 33 height 9
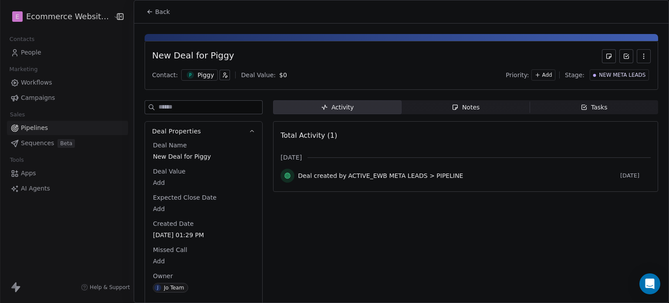
click at [144, 7] on button "Back" at bounding box center [158, 12] width 34 height 16
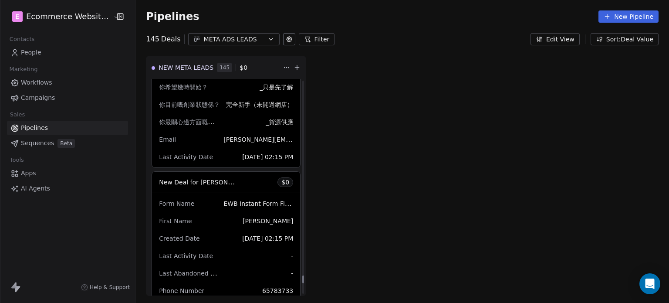
scroll to position [17664, 0]
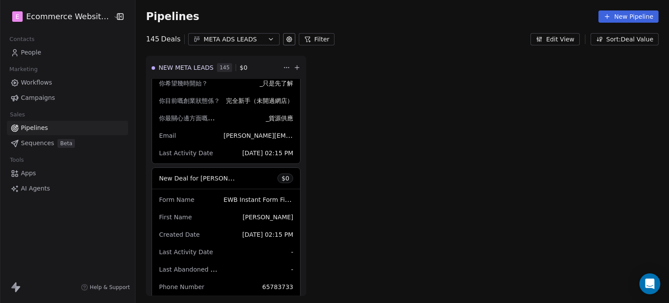
click at [192, 174] on span "New Deal for Lee David" at bounding box center [205, 178] width 92 height 8
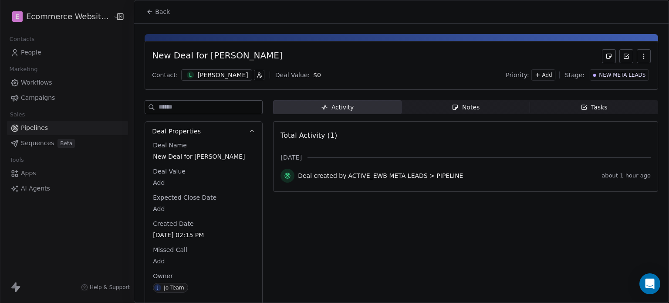
click at [467, 106] on div "Notes" at bounding box center [466, 107] width 28 height 9
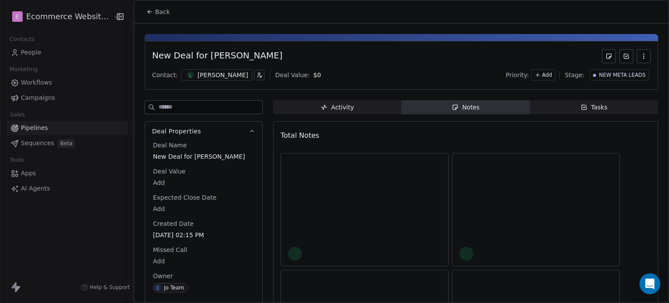
click at [467, 106] on div "Notes" at bounding box center [466, 107] width 28 height 9
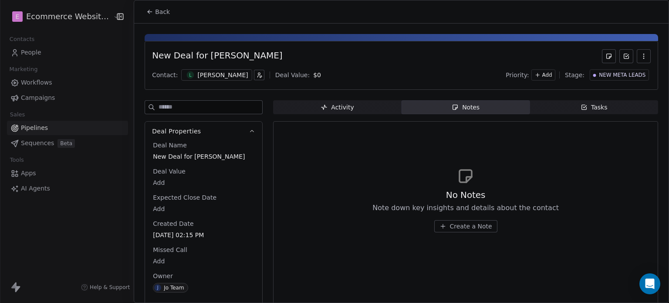
click at [581, 108] on icon "button" at bounding box center [584, 107] width 7 height 7
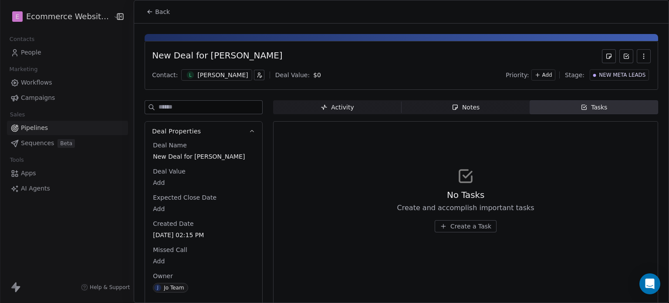
click at [363, 102] on span "Activity Activity" at bounding box center [337, 107] width 128 height 14
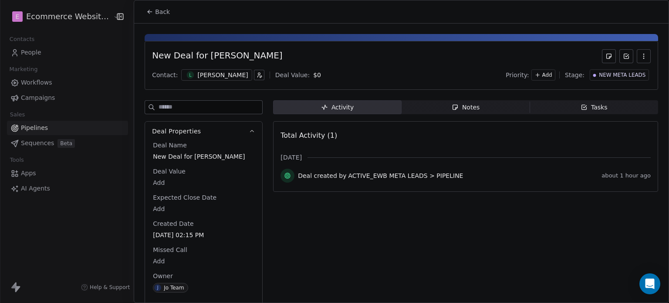
click at [150, 8] on icon at bounding box center [149, 11] width 7 height 7
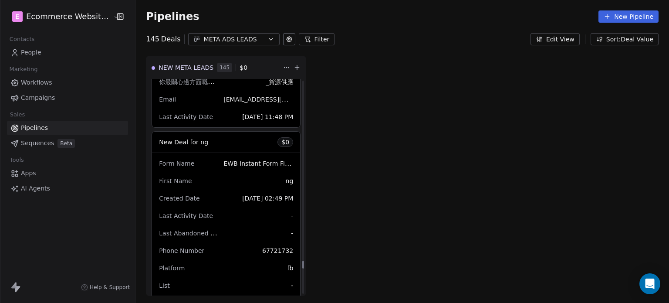
scroll to position [16324, 0]
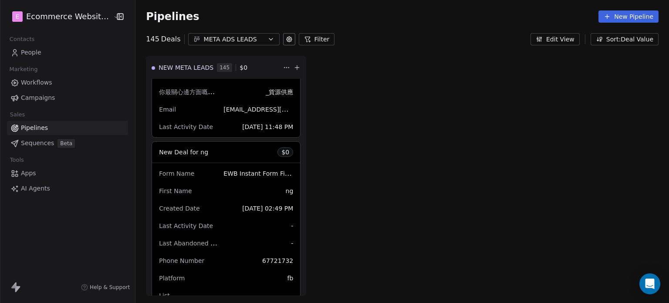
click at [198, 149] on span "New Deal for ng" at bounding box center [183, 152] width 49 height 7
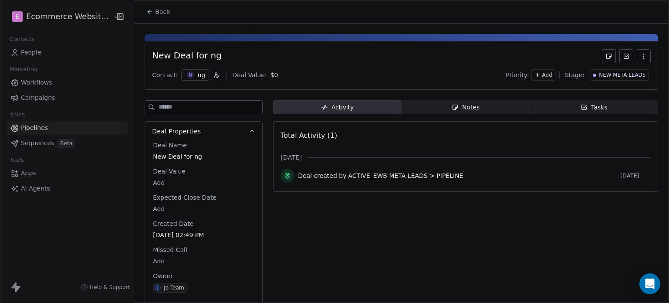
click at [465, 101] on span "Notes Notes" at bounding box center [466, 107] width 128 height 14
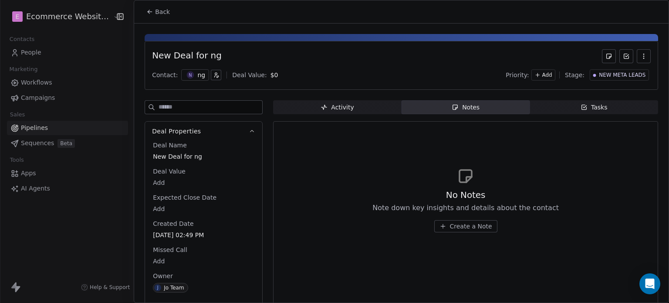
click at [599, 100] on span "Tasks Tasks" at bounding box center [594, 107] width 128 height 14
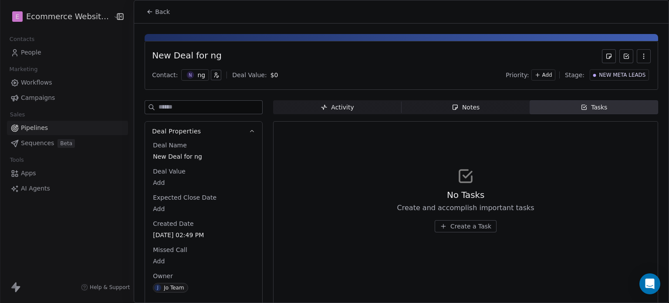
click at [33, 48] on div at bounding box center [334, 151] width 669 height 303
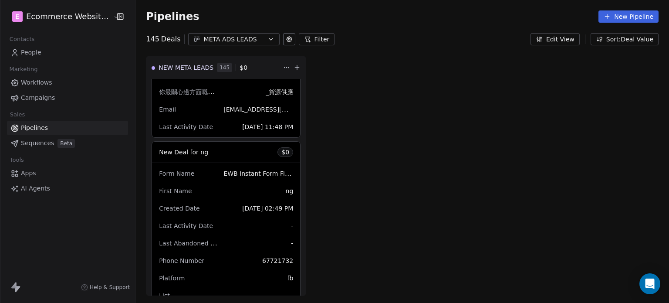
click at [34, 54] on span "People" at bounding box center [31, 52] width 20 height 9
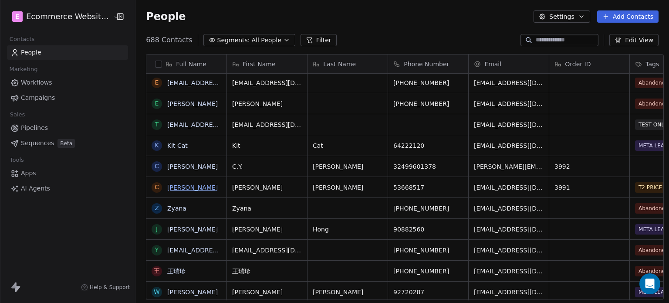
click at [183, 184] on link "[PERSON_NAME]" at bounding box center [192, 187] width 51 height 7
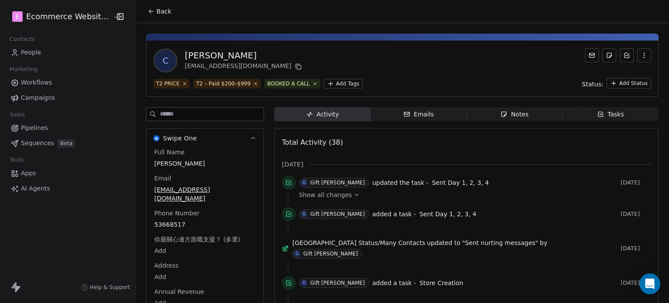
click at [598, 110] on div "Tasks" at bounding box center [610, 114] width 27 height 9
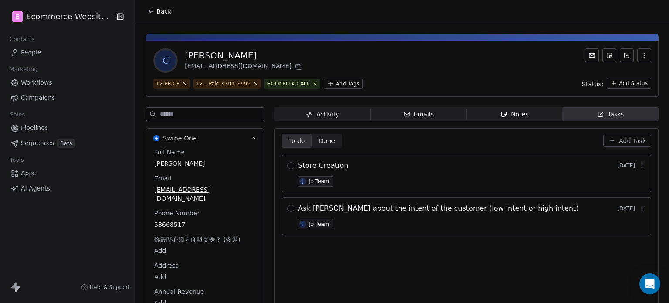
click at [148, 8] on icon at bounding box center [151, 11] width 7 height 7
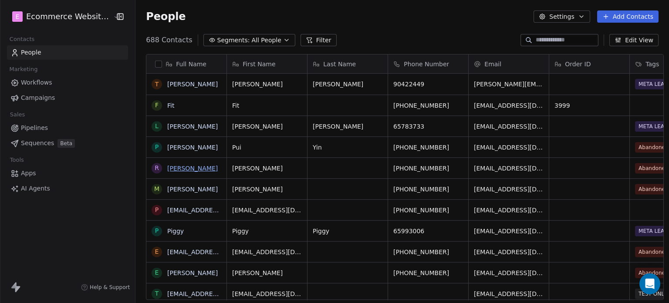
click at [186, 169] on link "[PERSON_NAME]" at bounding box center [192, 168] width 51 height 7
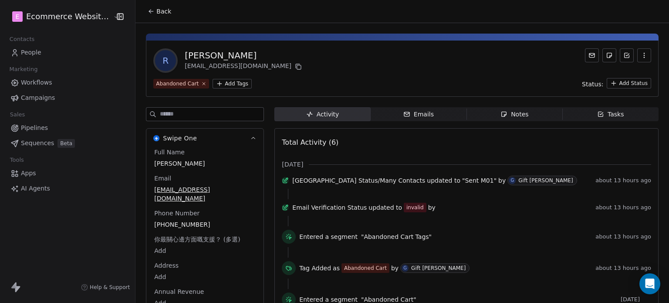
click at [621, 112] on span "Tasks Tasks" at bounding box center [611, 114] width 96 height 14
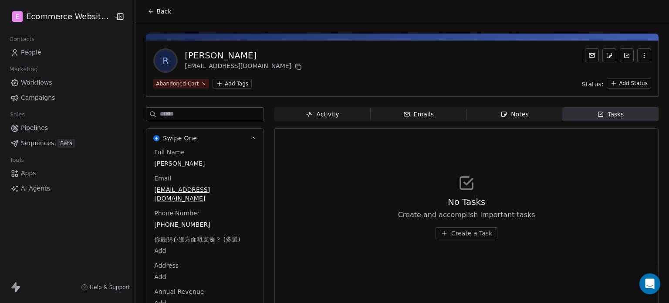
click at [148, 12] on icon at bounding box center [151, 11] width 7 height 7
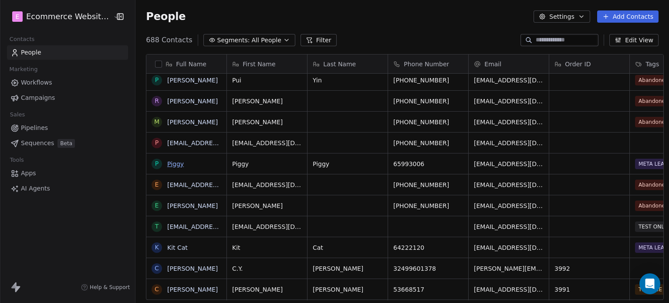
click at [175, 165] on link "Piggy" at bounding box center [175, 163] width 17 height 7
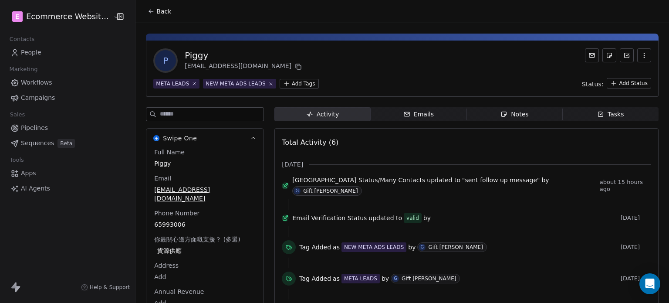
click at [599, 112] on div "Tasks" at bounding box center [610, 114] width 27 height 9
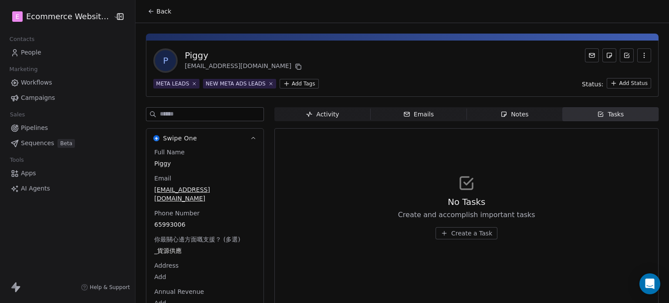
click at [516, 108] on span "Notes Notes" at bounding box center [515, 114] width 96 height 14
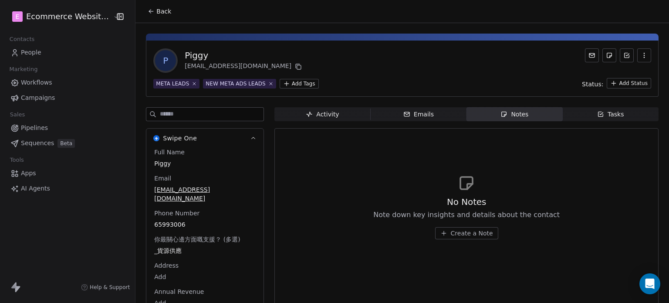
click at [396, 108] on span "Emails Emails" at bounding box center [419, 114] width 96 height 14
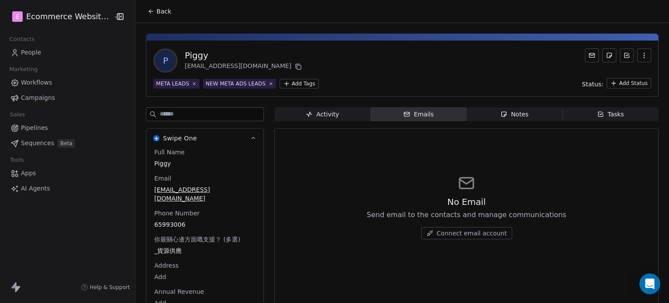
click at [327, 108] on span "Activity Activity" at bounding box center [322, 114] width 96 height 14
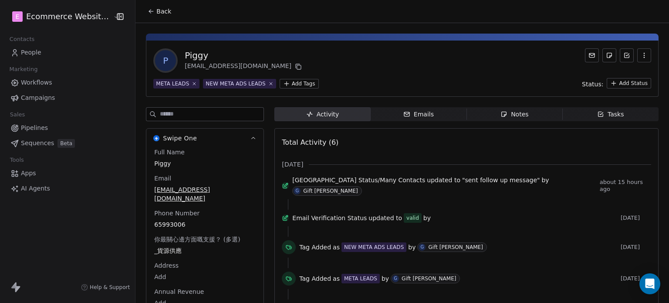
click at [41, 127] on span "Pipelines" at bounding box center [34, 127] width 27 height 9
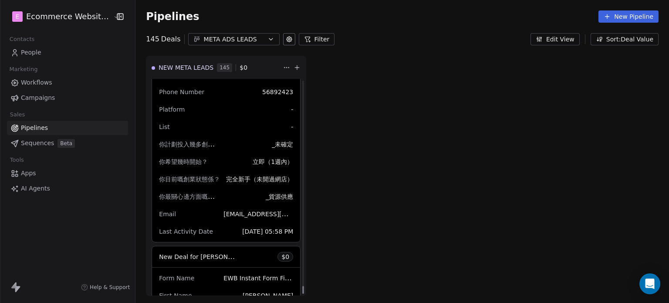
scroll to position [23448, 0]
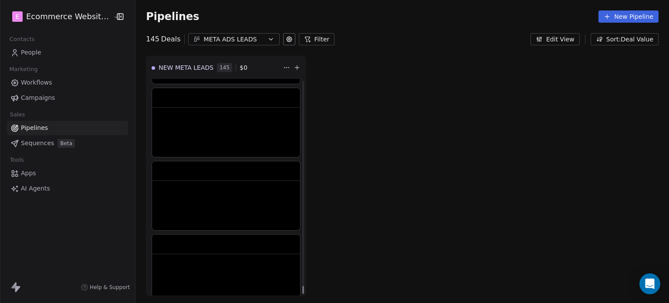
drag, startPoint x: 296, startPoint y: 87, endPoint x: 294, endPoint y: 299, distance: 212.1
click at [302, 294] on div at bounding box center [303, 290] width 2 height 8
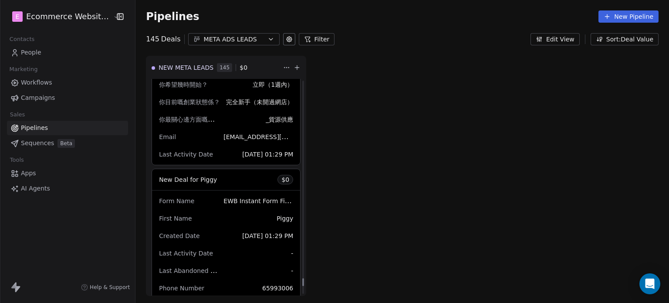
scroll to position [24485, 0]
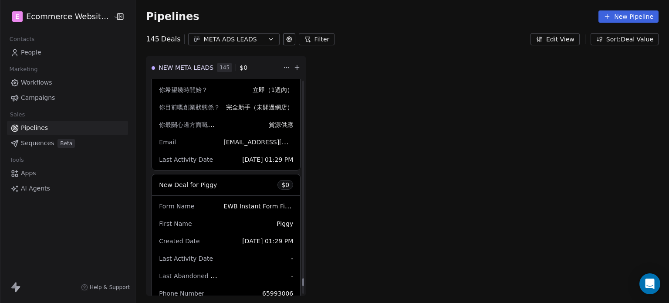
click at [192, 181] on span "New Deal for Piggy" at bounding box center [188, 184] width 58 height 7
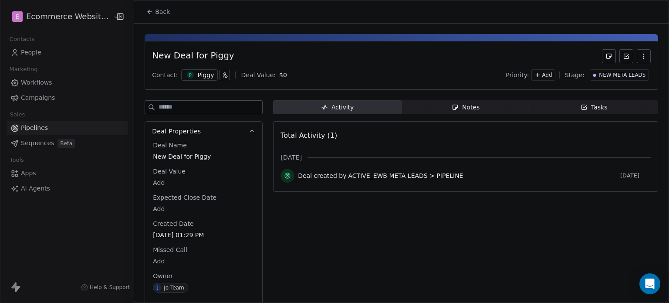
click at [455, 109] on icon "button" at bounding box center [455, 107] width 7 height 7
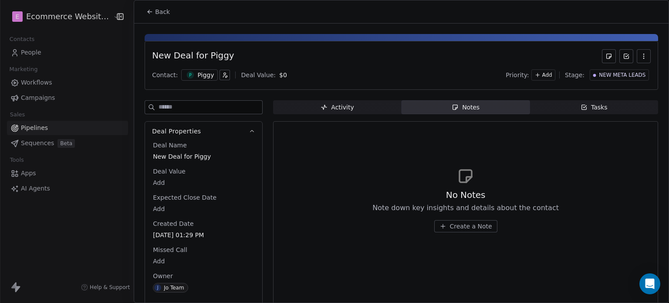
click at [592, 101] on span "Tasks Tasks" at bounding box center [594, 107] width 128 height 14
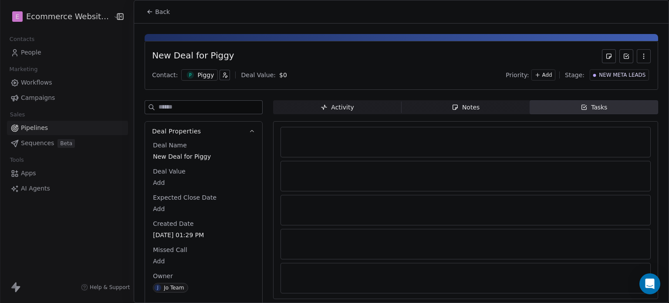
click at [592, 101] on span "Tasks Tasks" at bounding box center [594, 107] width 128 height 14
click at [345, 103] on div "Activity" at bounding box center [337, 107] width 33 height 9
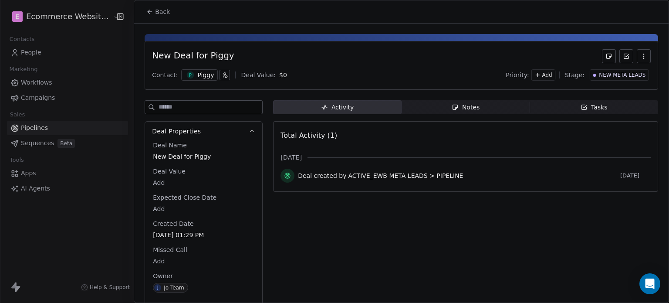
click at [29, 51] on div at bounding box center [334, 151] width 669 height 303
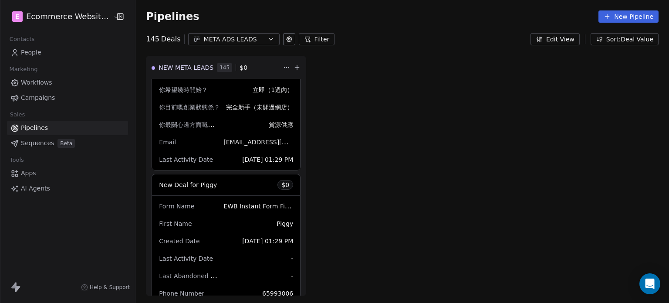
click at [29, 51] on span "People" at bounding box center [31, 52] width 20 height 9
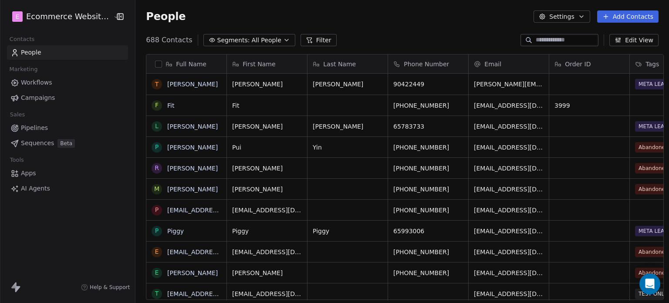
scroll to position [260, 532]
